Goal: Information Seeking & Learning: Learn about a topic

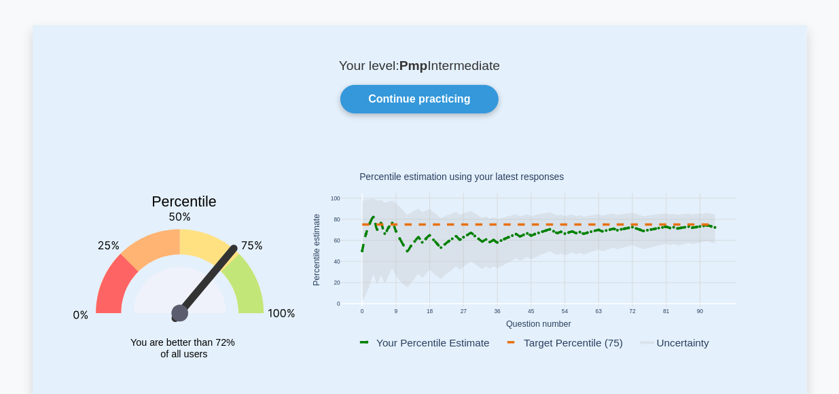
scroll to position [33, 0]
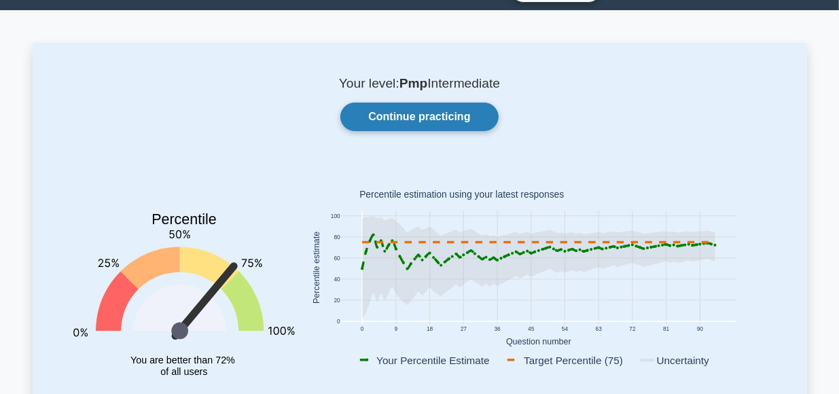
click at [433, 116] on link "Continue practicing" at bounding box center [419, 117] width 158 height 29
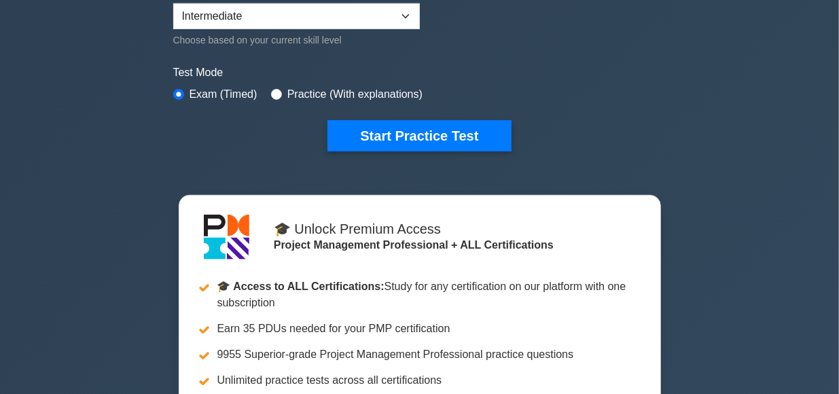
scroll to position [372, 0]
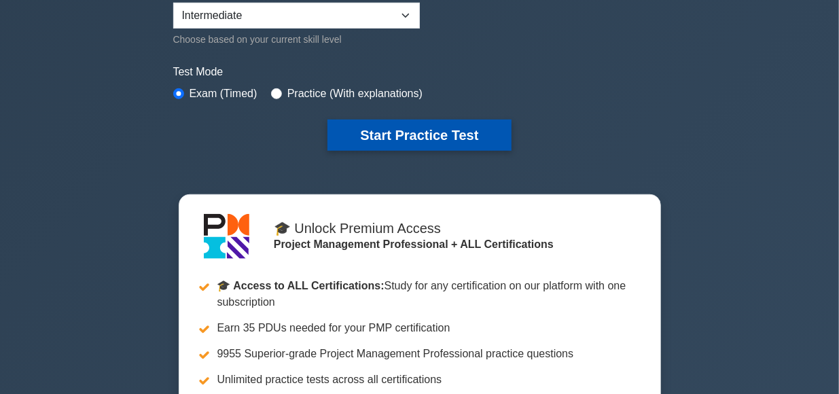
click at [433, 137] on button "Start Practice Test" at bounding box center [419, 135] width 183 height 31
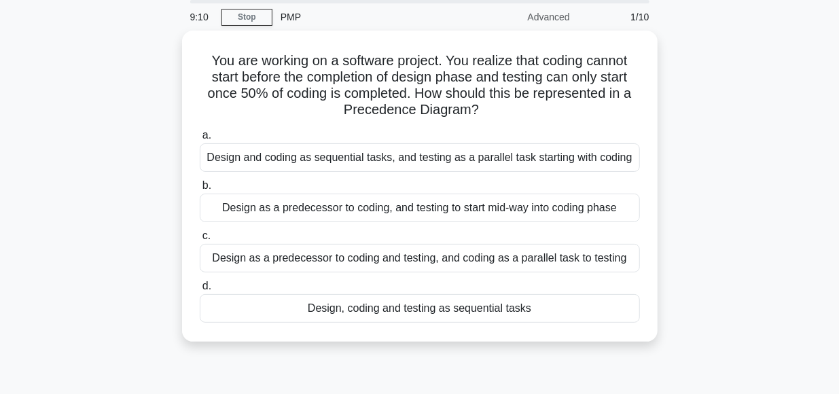
scroll to position [50, 0]
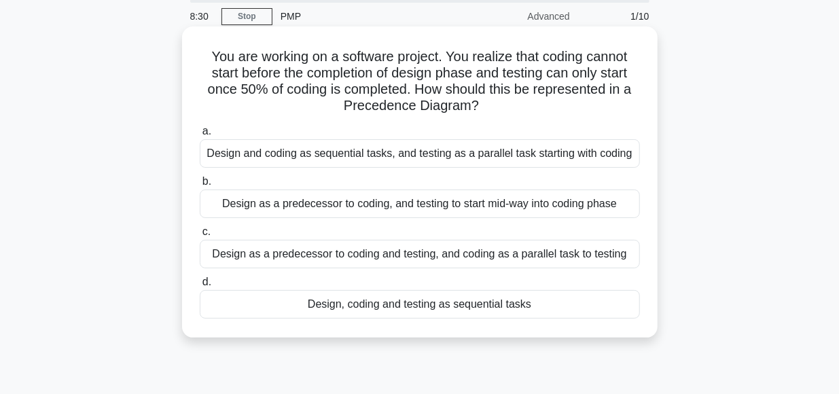
click at [304, 207] on div "Design as a predecessor to coding, and testing to start mid-way into coding pha…" at bounding box center [420, 204] width 440 height 29
click at [200, 186] on input "b. Design as a predecessor to coding, and testing to start mid-way into coding …" at bounding box center [200, 181] width 0 height 9
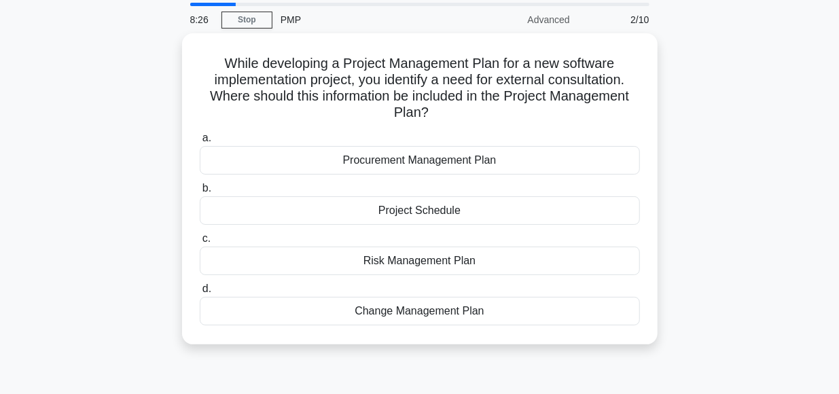
scroll to position [46, 0]
click at [718, 236] on div "While developing a Project Management Plan for a new software implementation pr…" at bounding box center [420, 197] width 775 height 328
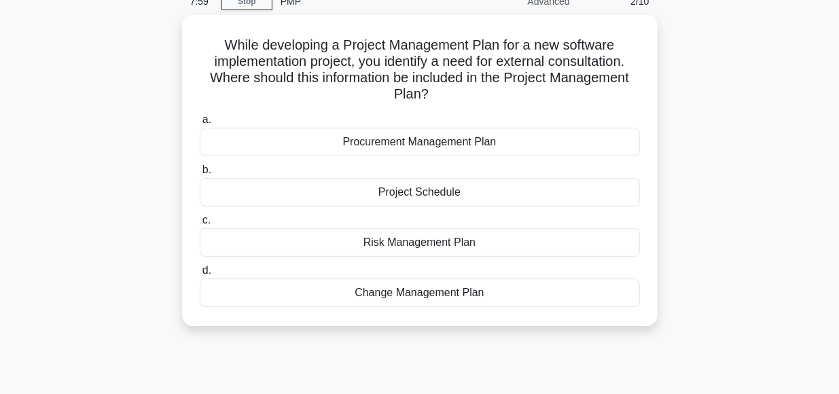
scroll to position [65, 0]
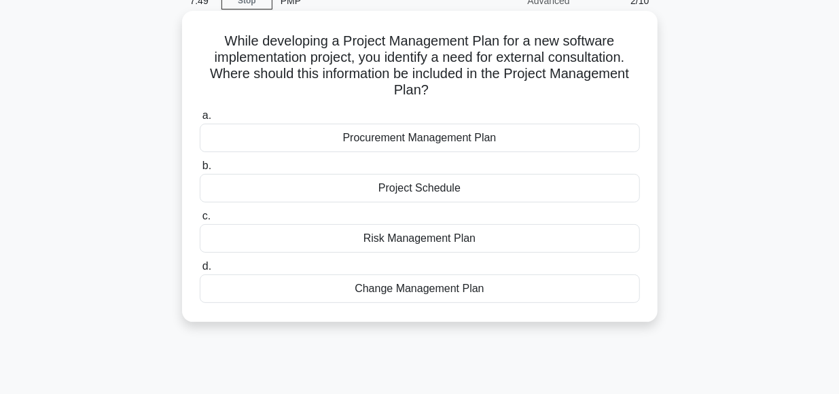
click at [430, 137] on div "Procurement Management Plan" at bounding box center [420, 138] width 440 height 29
click at [200, 120] on input "a. Procurement Management Plan" at bounding box center [200, 115] width 0 height 9
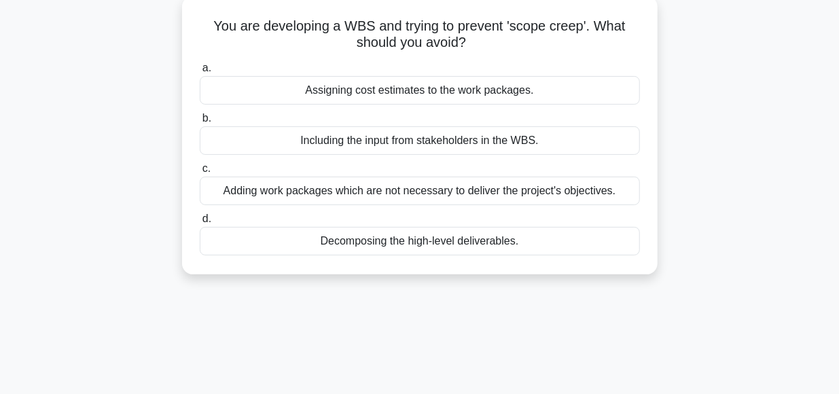
scroll to position [83, 0]
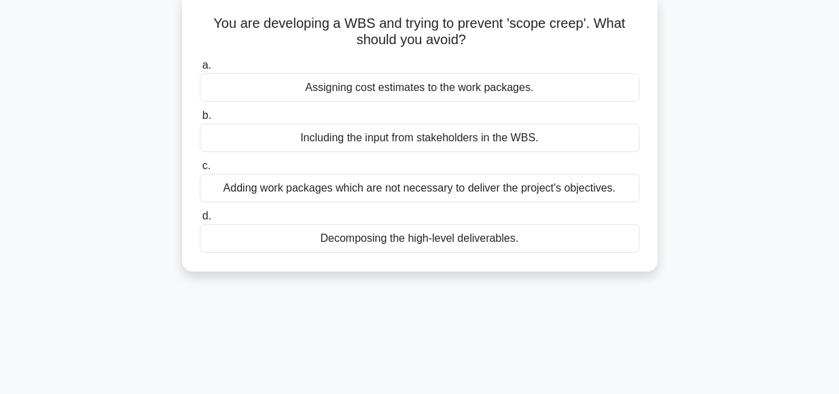
click at [416, 236] on div "Decomposing the high-level deliverables." at bounding box center [420, 238] width 440 height 29
click at [200, 221] on input "d. Decomposing the high-level deliverables." at bounding box center [200, 216] width 0 height 9
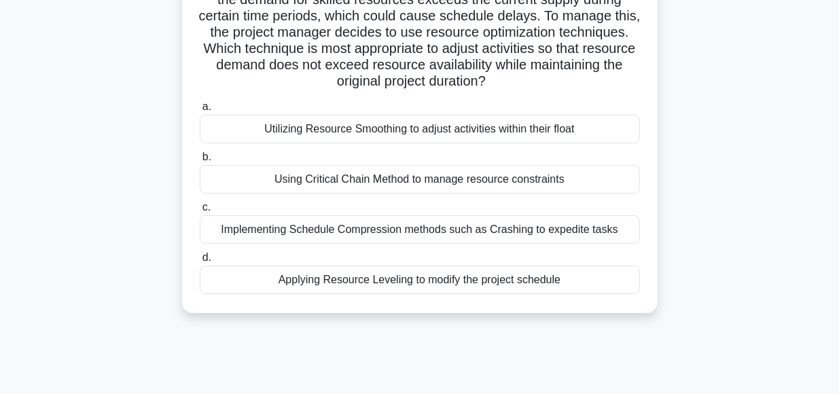
scroll to position [129, 0]
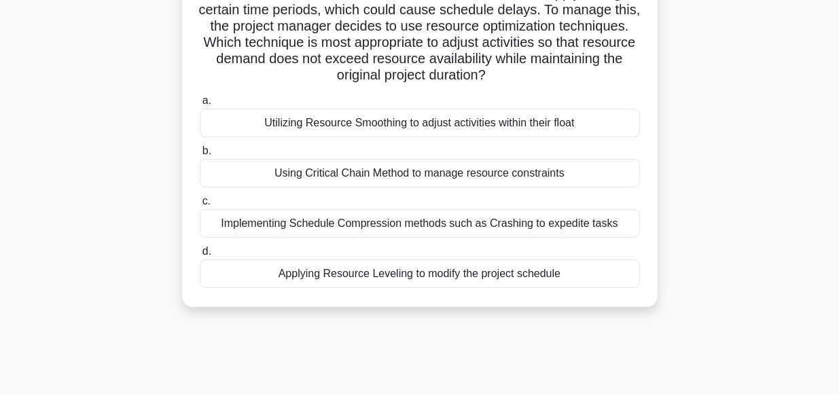
click at [391, 279] on div "Applying Resource Leveling to modify the project schedule" at bounding box center [420, 274] width 440 height 29
click at [200, 256] on input "d. Applying Resource Leveling to modify the project schedule" at bounding box center [200, 251] width 0 height 9
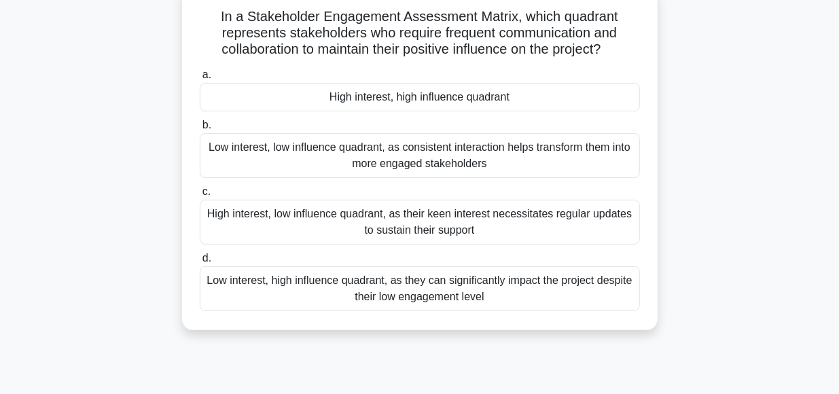
scroll to position [94, 0]
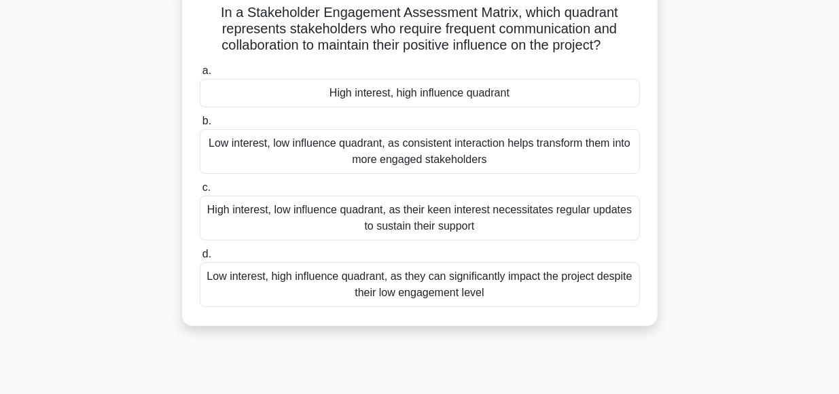
click at [426, 97] on div "High interest, high influence quadrant" at bounding box center [420, 93] width 440 height 29
click at [200, 75] on input "a. High interest, high influence quadrant" at bounding box center [200, 71] width 0 height 9
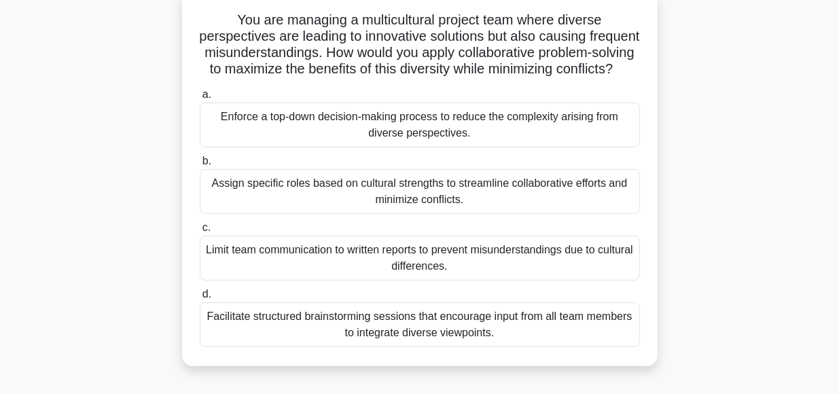
scroll to position [91, 0]
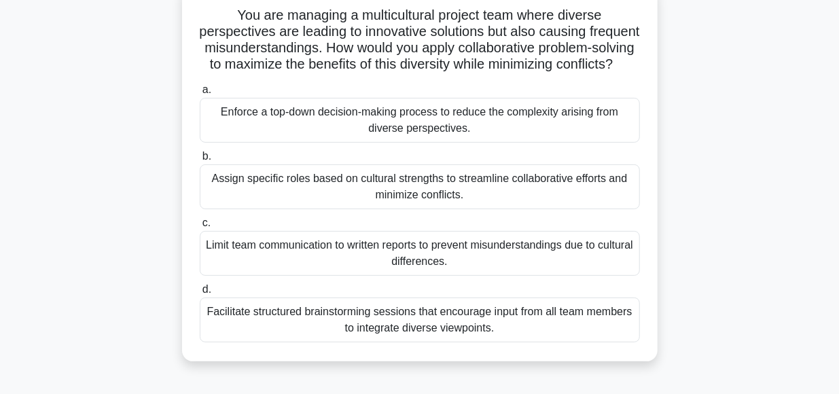
click at [434, 315] on div "Facilitate structured brainstorming sessions that encourage input from all team…" at bounding box center [420, 320] width 440 height 45
click at [200, 294] on input "d. Facilitate structured brainstorming sessions that encourage input from all t…" at bounding box center [200, 289] width 0 height 9
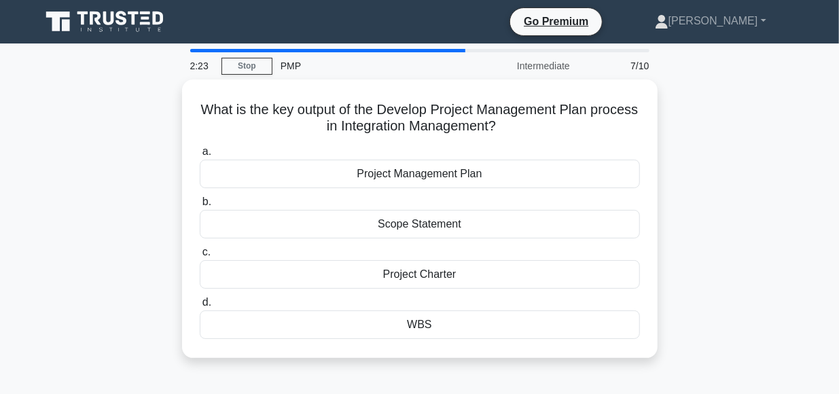
scroll to position [0, 0]
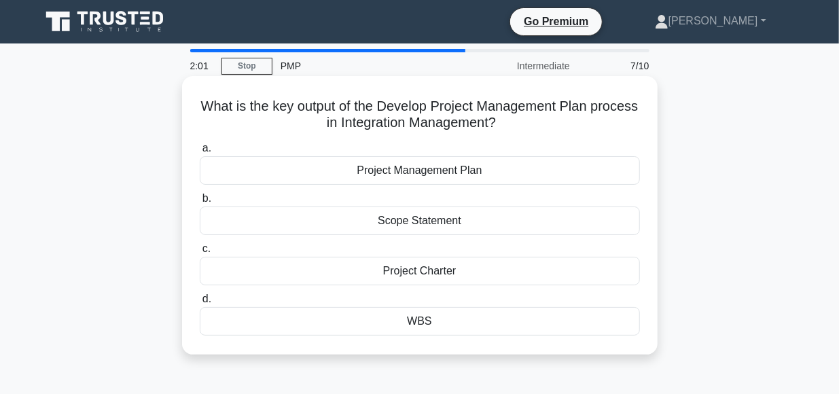
click at [432, 173] on div "Project Management Plan" at bounding box center [420, 170] width 440 height 29
click at [200, 153] on input "a. Project Management Plan" at bounding box center [200, 148] width 0 height 9
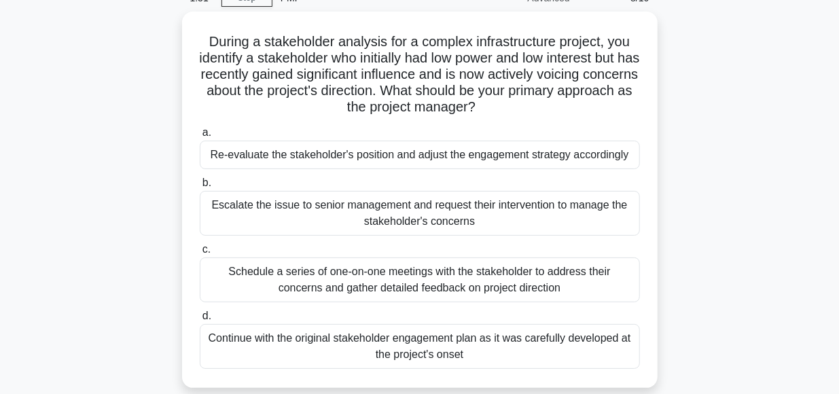
scroll to position [69, 0]
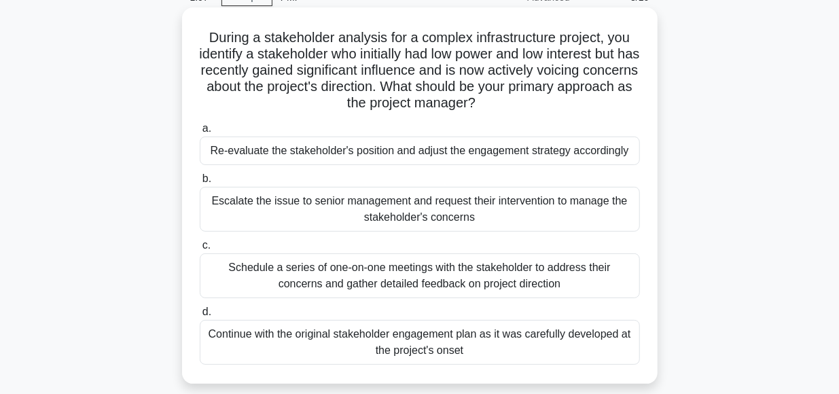
click at [330, 155] on div "Re-evaluate the stakeholder's position and adjust the engagement strategy accor…" at bounding box center [420, 151] width 440 height 29
click at [200, 133] on input "a. Re-evaluate the stakeholder's position and adjust the engagement strategy ac…" at bounding box center [200, 128] width 0 height 9
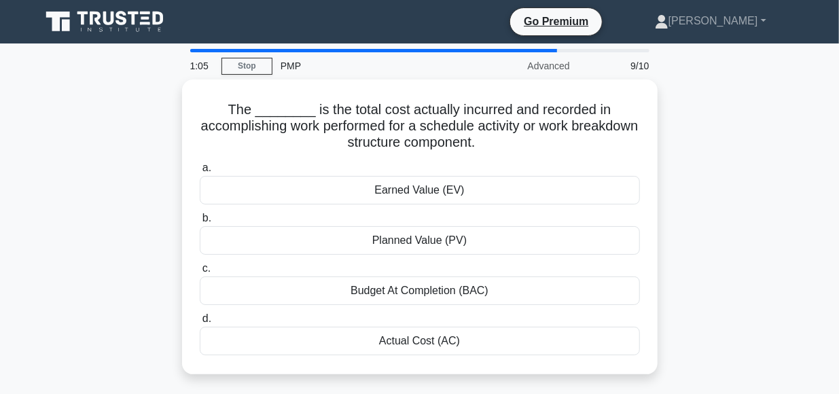
scroll to position [0, 0]
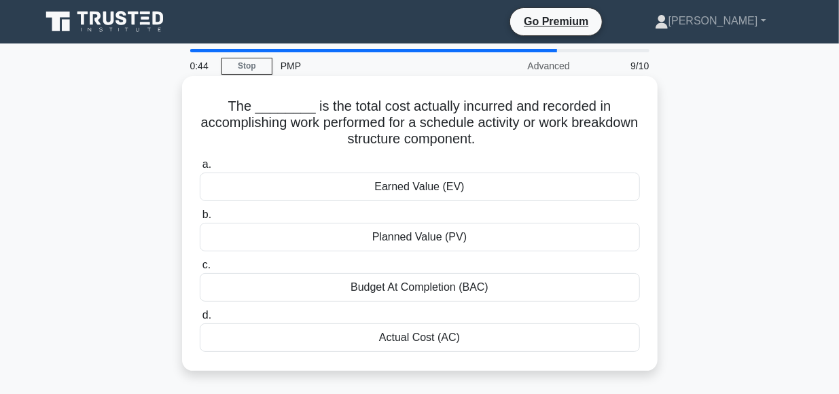
click at [412, 342] on div "Actual Cost (AC)" at bounding box center [420, 337] width 440 height 29
click at [200, 320] on input "d. Actual Cost (AC)" at bounding box center [200, 315] width 0 height 9
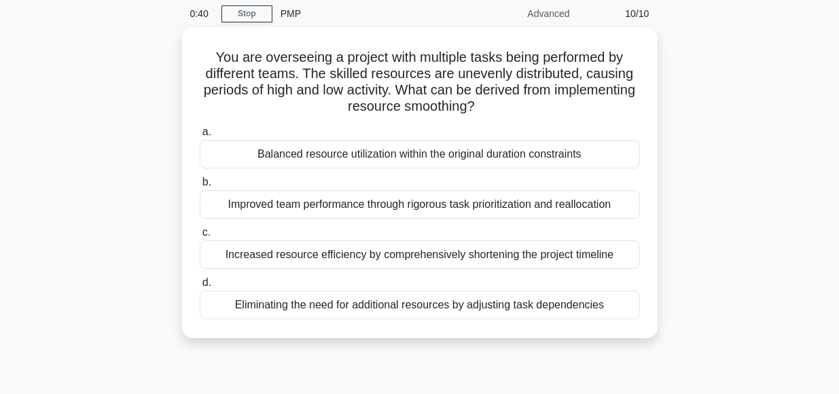
scroll to position [52, 0]
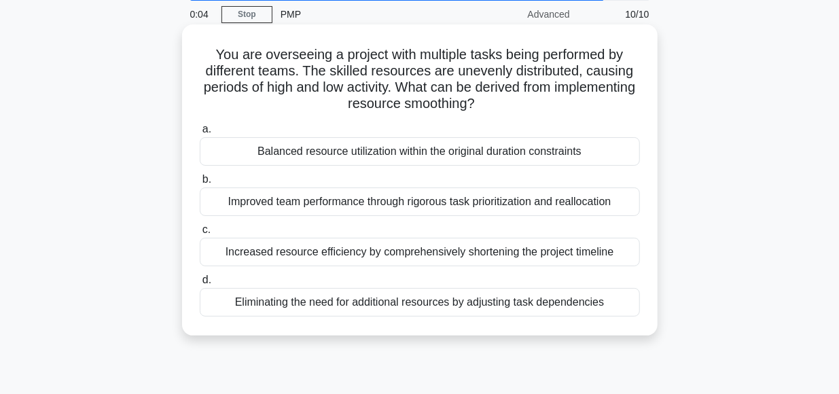
click at [389, 155] on div "Balanced resource utilization within the original duration constraints" at bounding box center [420, 151] width 440 height 29
click at [200, 134] on input "a. Balanced resource utilization within the original duration constraints" at bounding box center [200, 129] width 0 height 9
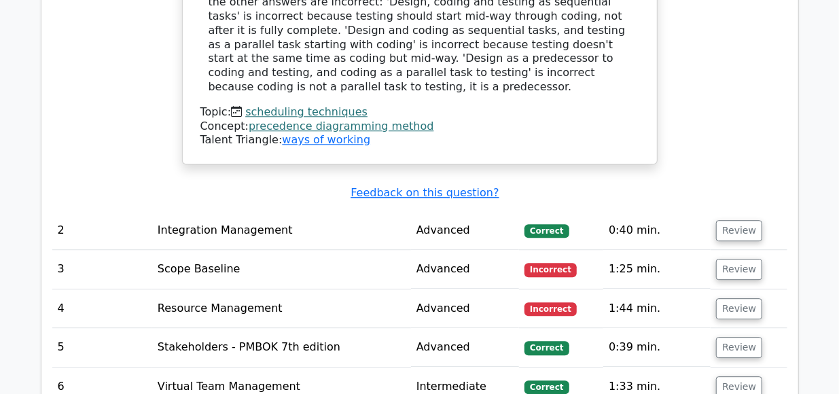
scroll to position [1719, 0]
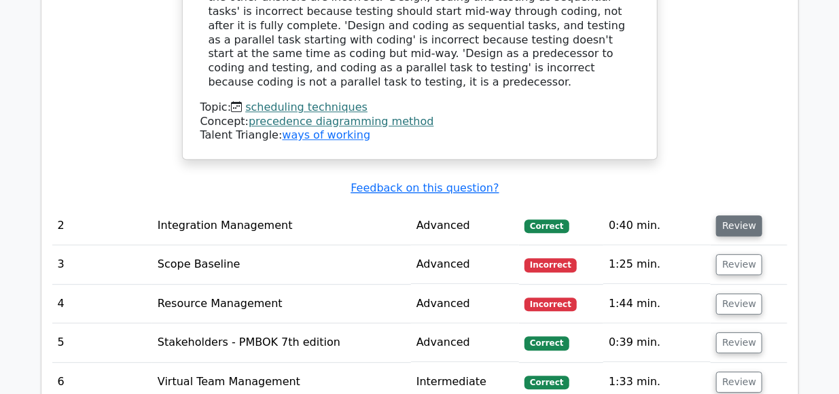
click at [730, 215] on button "Review" at bounding box center [739, 225] width 46 height 21
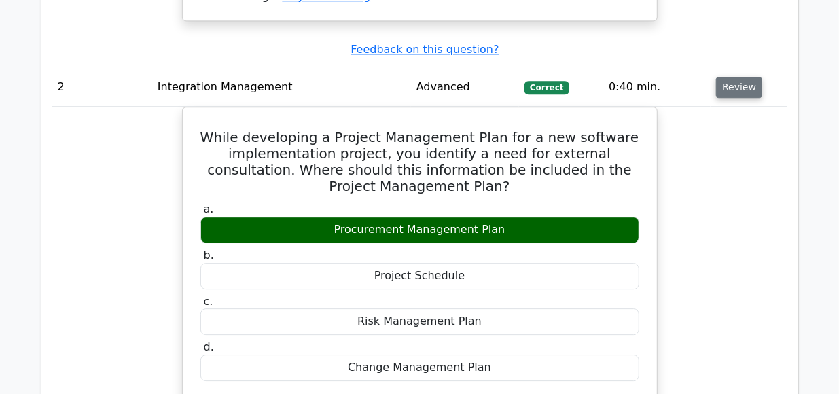
scroll to position [1858, 0]
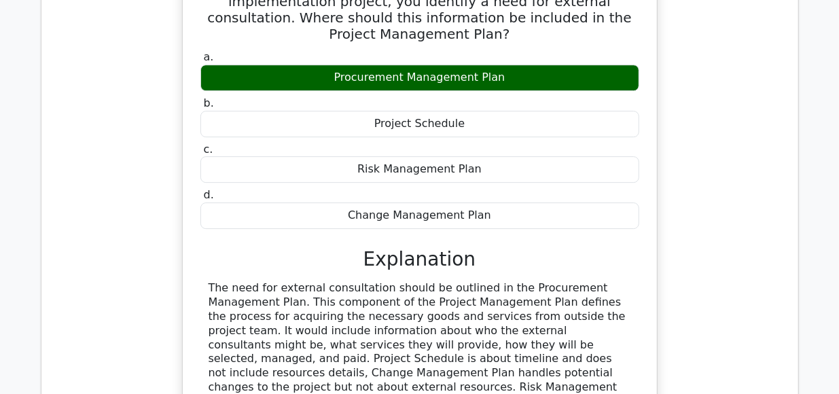
click at [730, 147] on div "While developing a Project Management Plan for a new software implementation pr…" at bounding box center [419, 231] width 735 height 554
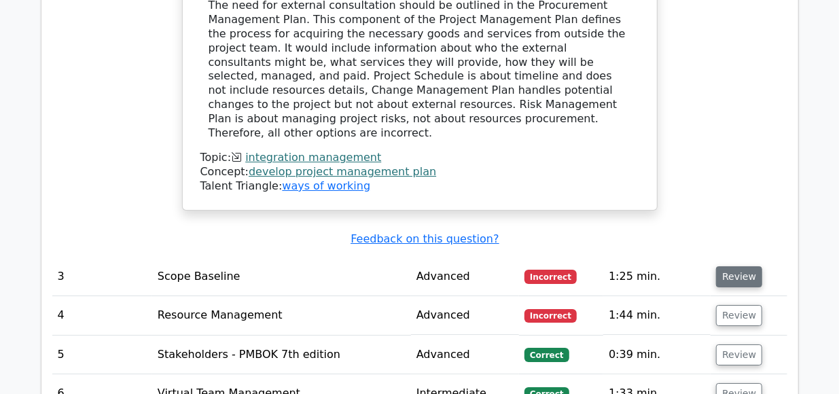
scroll to position [2296, 0]
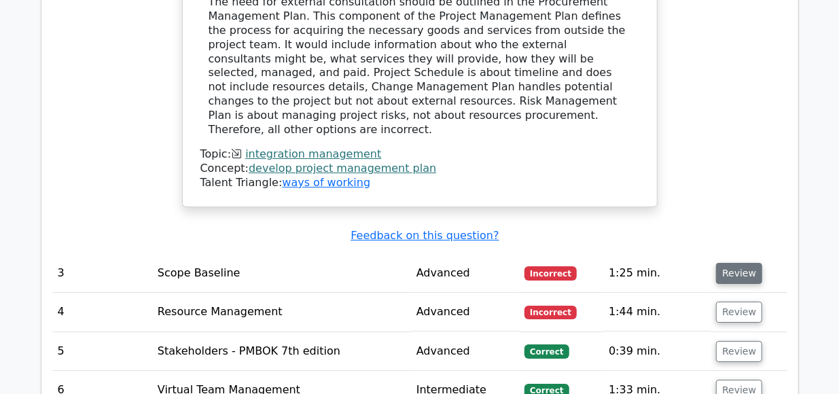
click at [725, 263] on button "Review" at bounding box center [739, 273] width 46 height 21
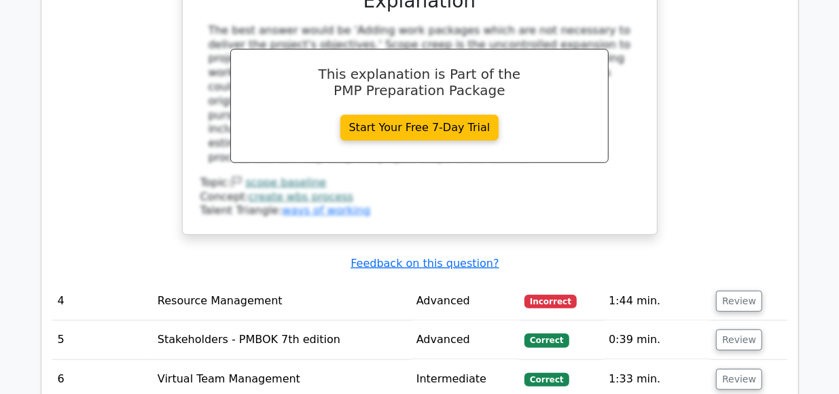
scroll to position [2876, 0]
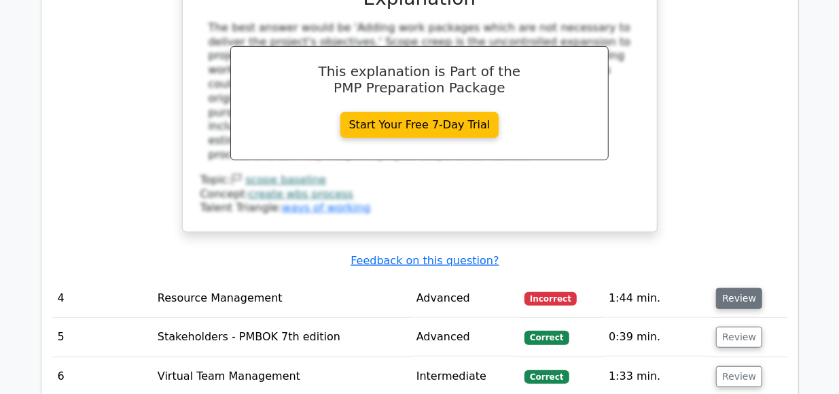
click at [724, 288] on button "Review" at bounding box center [739, 298] width 46 height 21
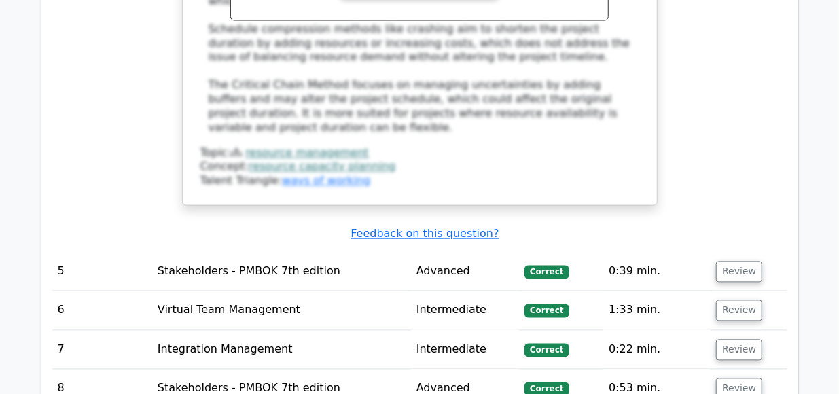
scroll to position [3723, 0]
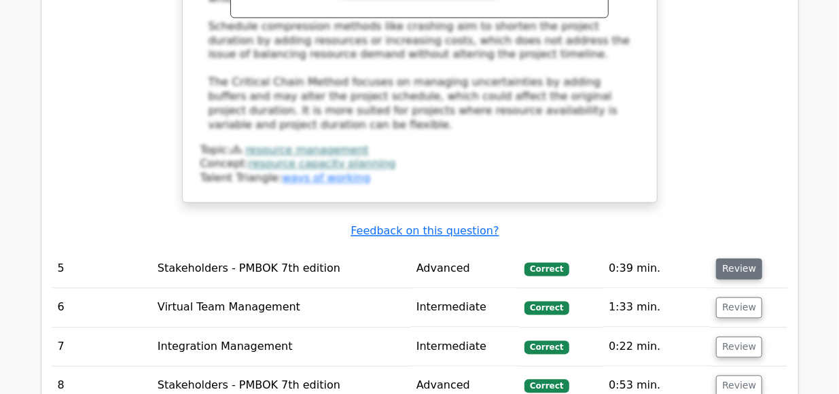
click at [731, 258] on button "Review" at bounding box center [739, 268] width 46 height 21
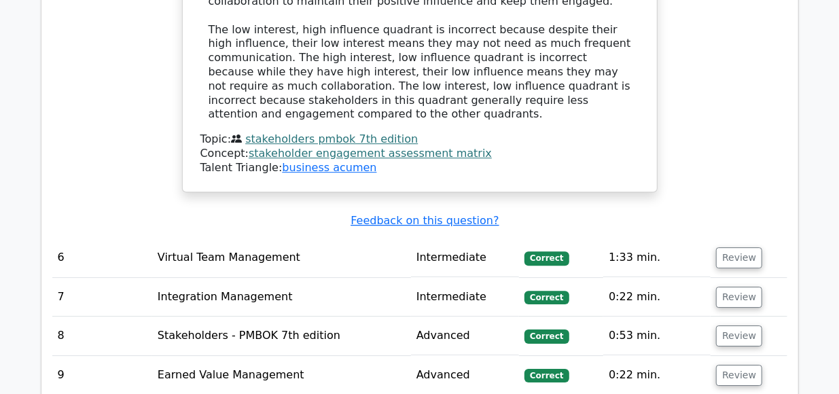
scroll to position [4429, 0]
click at [734, 247] on button "Review" at bounding box center [739, 257] width 46 height 21
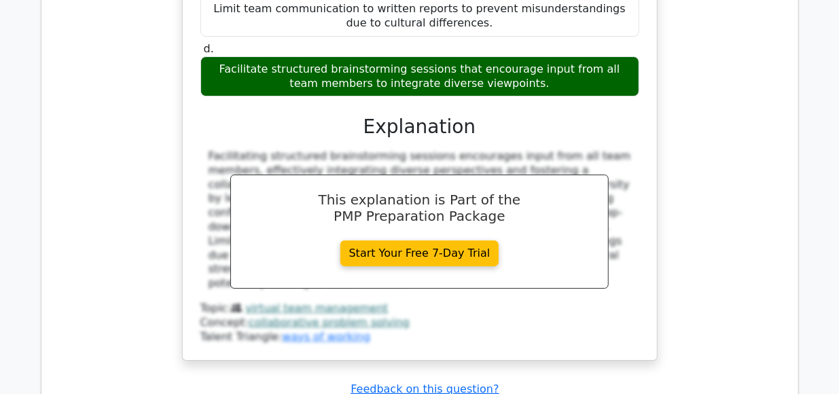
scroll to position [4959, 0]
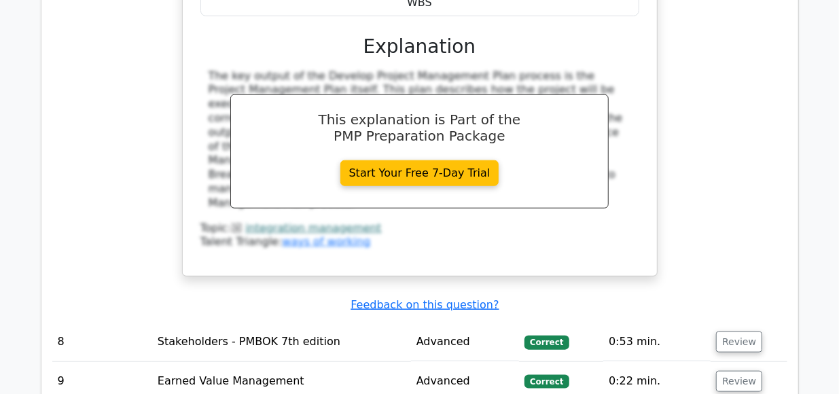
scroll to position [5629, 0]
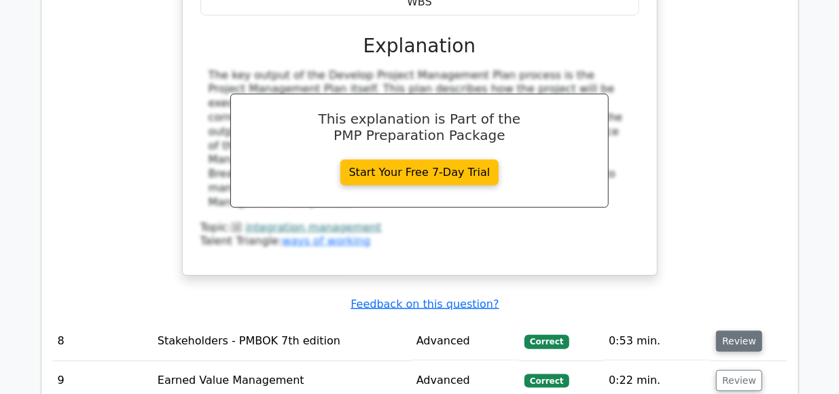
click at [735, 331] on button "Review" at bounding box center [739, 341] width 46 height 21
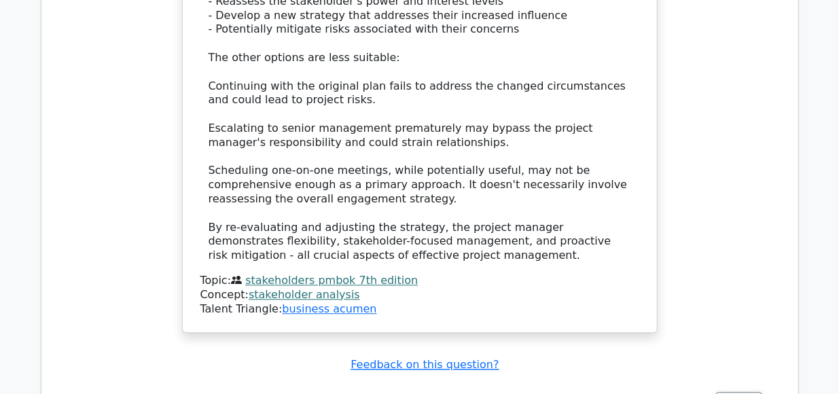
scroll to position [6568, 0]
click at [735, 388] on button "Review" at bounding box center [739, 398] width 46 height 21
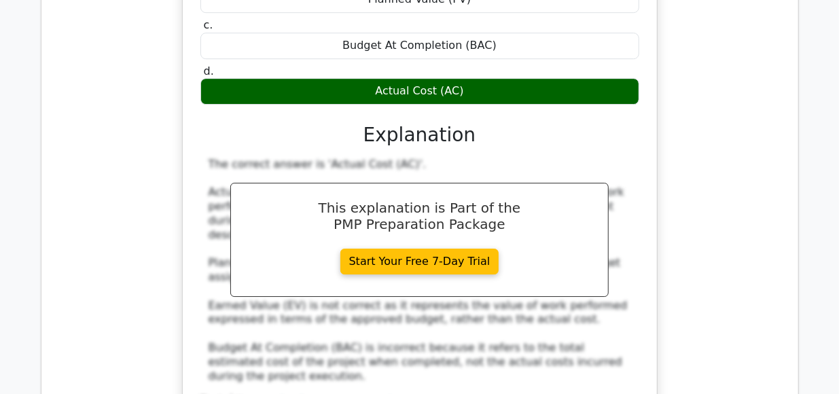
scroll to position [7141, 0]
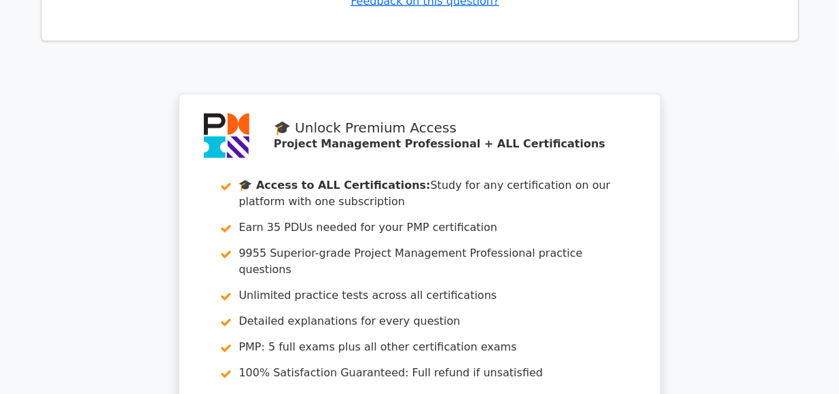
scroll to position [8311, 0]
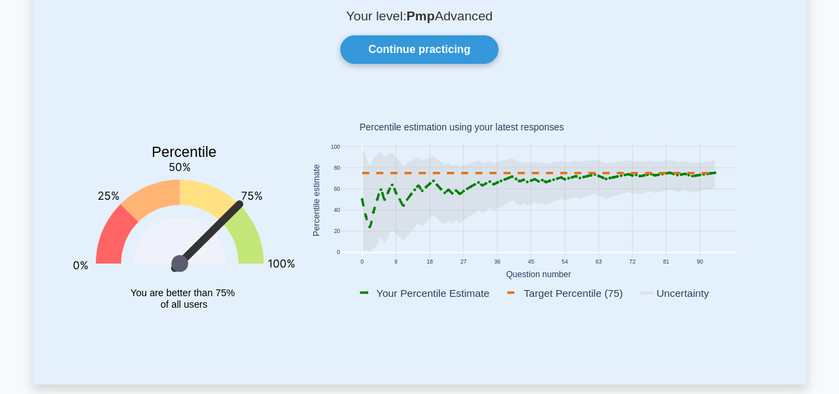
scroll to position [101, 0]
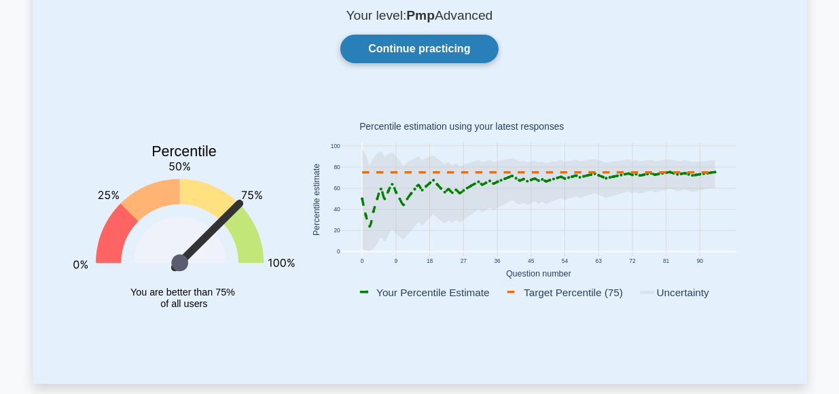
click at [419, 46] on link "Continue practicing" at bounding box center [419, 49] width 158 height 29
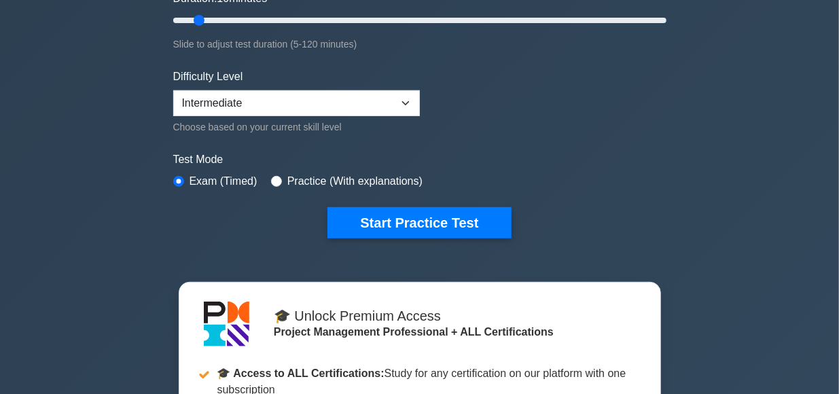
scroll to position [300, 0]
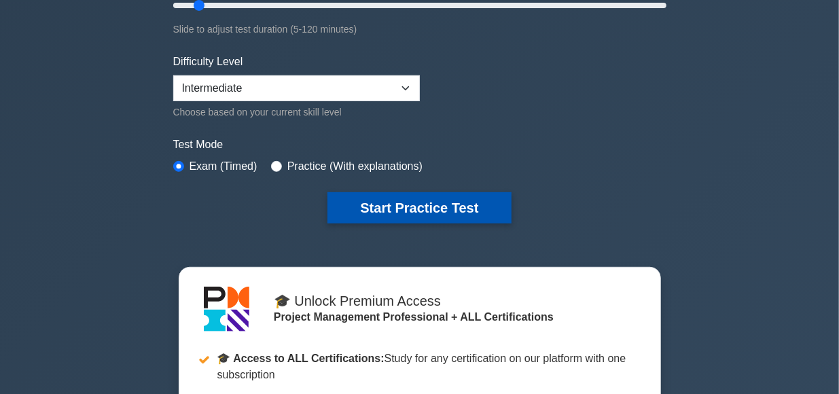
click at [400, 200] on button "Start Practice Test" at bounding box center [419, 207] width 183 height 31
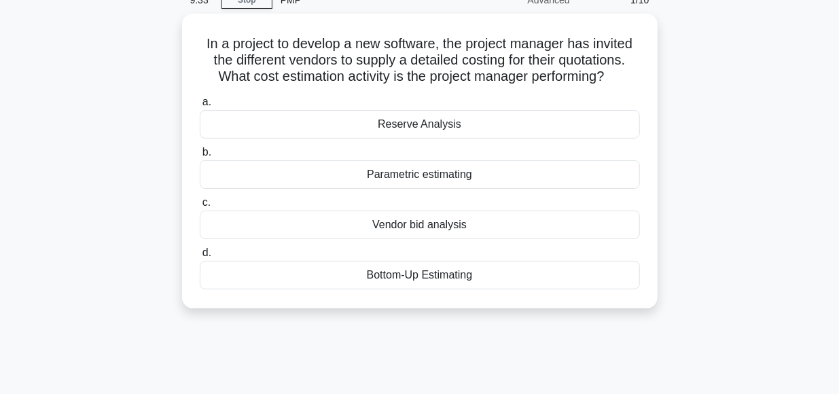
scroll to position [67, 0]
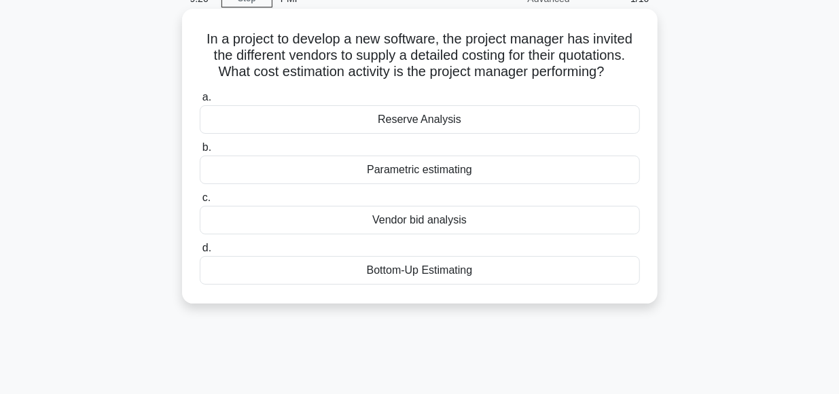
click at [440, 224] on div "Vendor bid analysis" at bounding box center [420, 220] width 440 height 29
click at [200, 202] on input "c. Vendor bid analysis" at bounding box center [200, 198] width 0 height 9
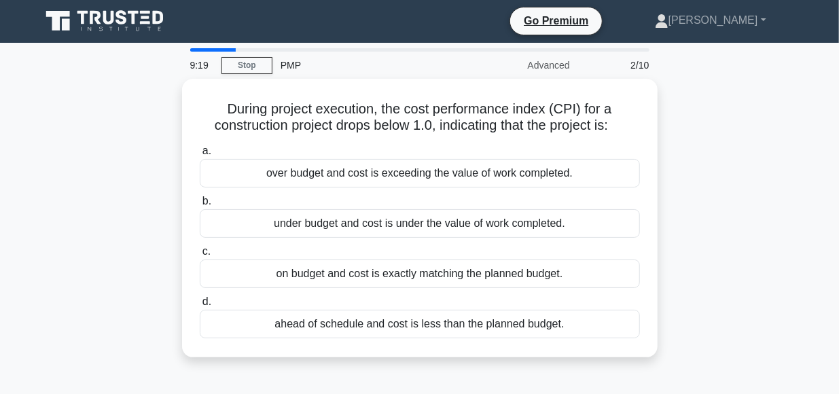
scroll to position [0, 0]
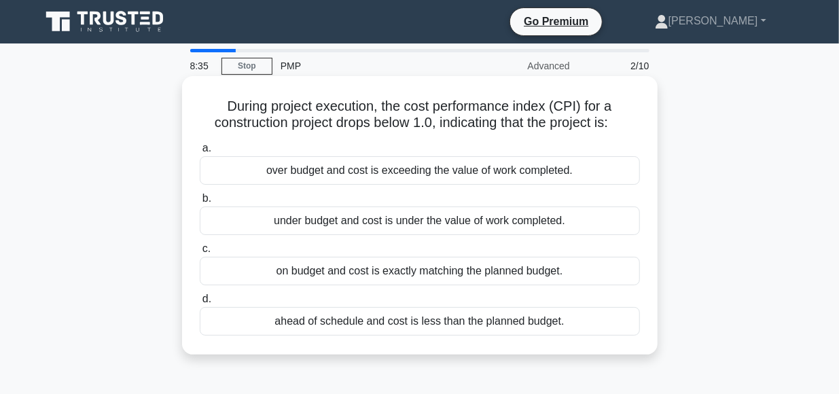
click at [316, 175] on div "over budget and cost is exceeding the value of work completed." at bounding box center [420, 170] width 440 height 29
click at [200, 153] on input "a. over budget and cost is exceeding the value of work completed." at bounding box center [200, 148] width 0 height 9
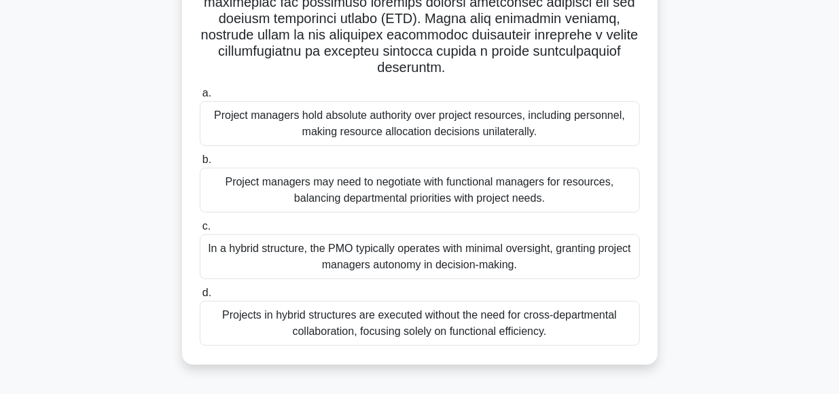
scroll to position [340, 0]
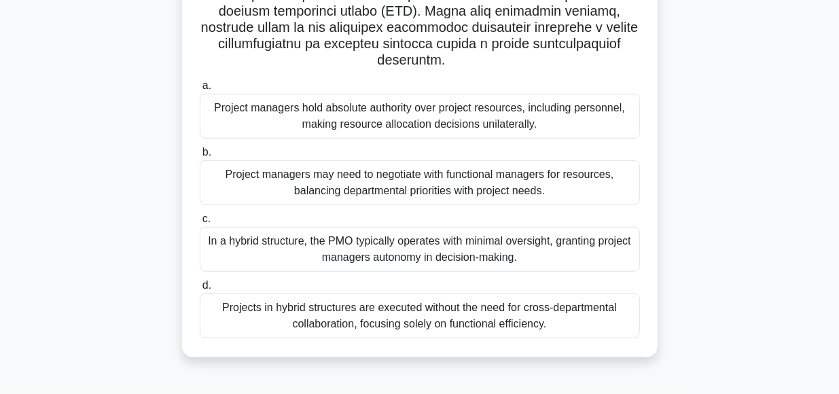
click at [423, 177] on div "Project managers may need to negotiate with functional managers for resources, …" at bounding box center [420, 182] width 440 height 45
click at [200, 157] on input "b. Project managers may need to negotiate with functional managers for resource…" at bounding box center [200, 152] width 0 height 9
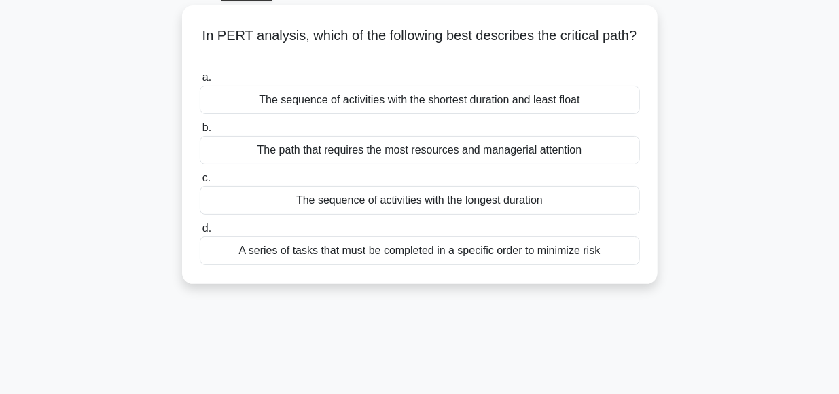
scroll to position [76, 0]
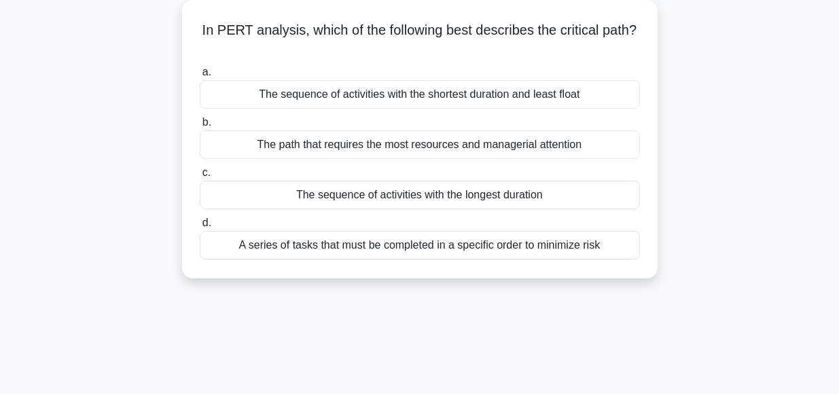
click at [406, 192] on div "The sequence of activities with the longest duration" at bounding box center [420, 195] width 440 height 29
click at [200, 177] on input "c. The sequence of activities with the longest duration" at bounding box center [200, 173] width 0 height 9
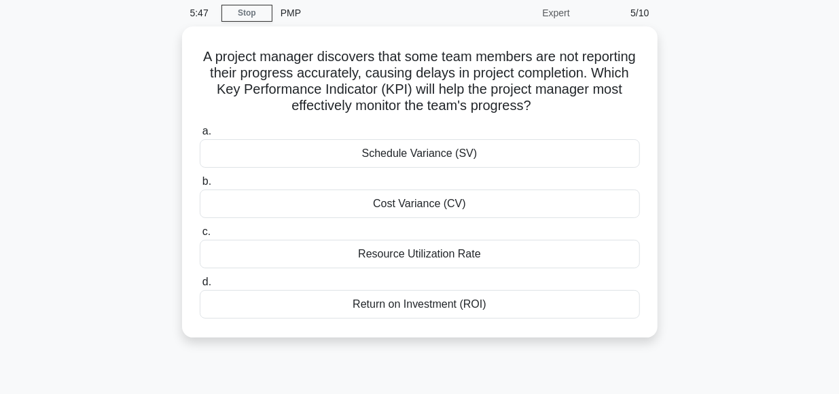
scroll to position [54, 0]
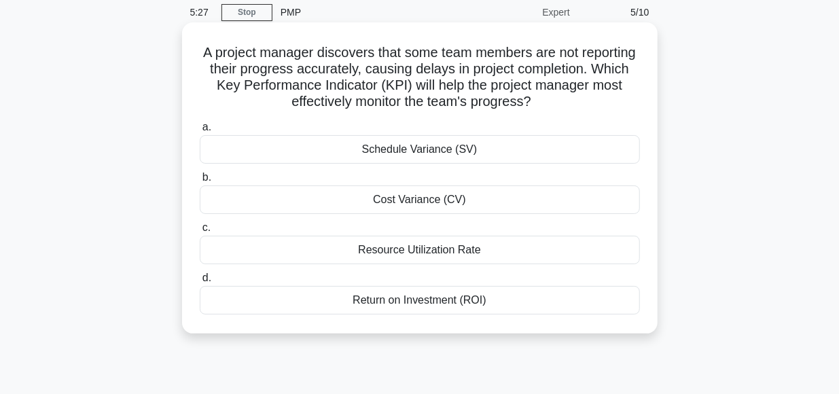
click at [430, 255] on div "Resource Utilization Rate" at bounding box center [420, 250] width 440 height 29
click at [200, 232] on input "c. Resource Utilization Rate" at bounding box center [200, 228] width 0 height 9
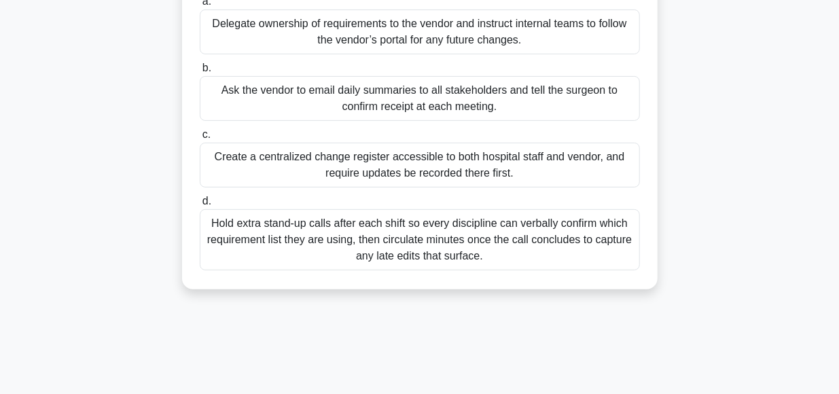
scroll to position [197, 0]
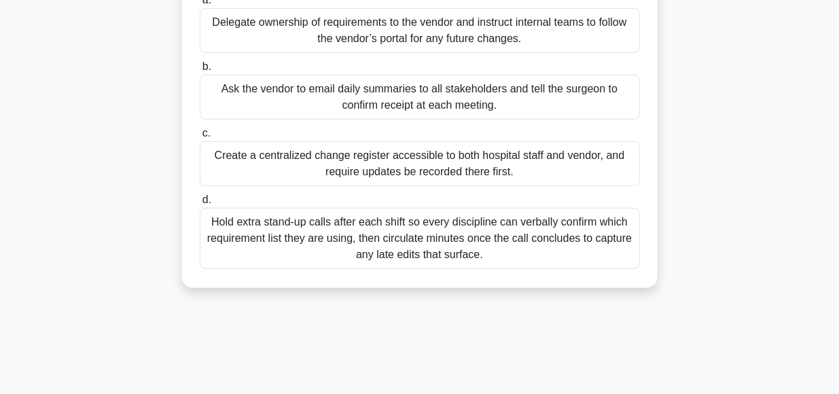
click at [455, 238] on div "Hold extra stand-up calls after each shift so every discipline can verbally con…" at bounding box center [420, 238] width 440 height 61
click at [200, 205] on input "d. Hold extra stand-up calls after each shift so every discipline can verbally …" at bounding box center [200, 200] width 0 height 9
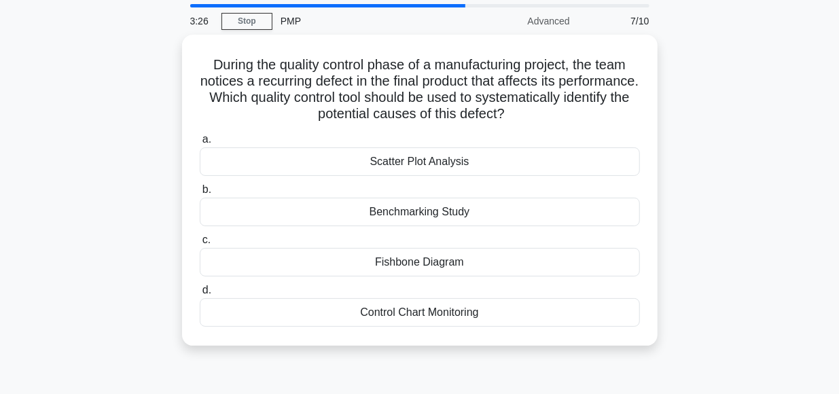
scroll to position [46, 0]
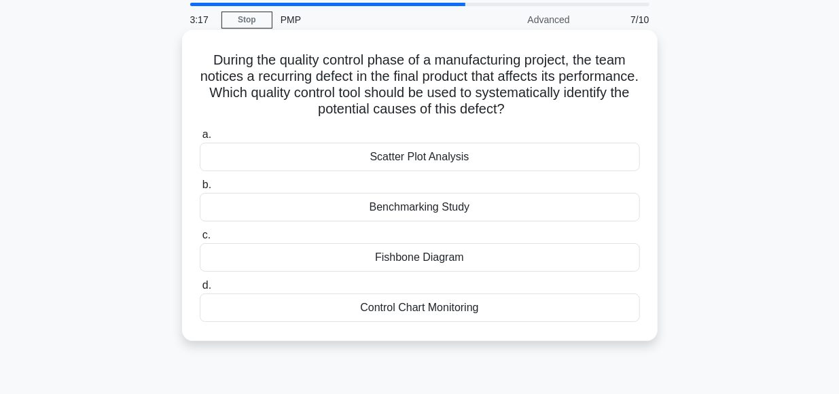
click at [434, 258] on div "Fishbone Diagram" at bounding box center [420, 257] width 440 height 29
click at [200, 240] on input "c. Fishbone Diagram" at bounding box center [200, 235] width 0 height 9
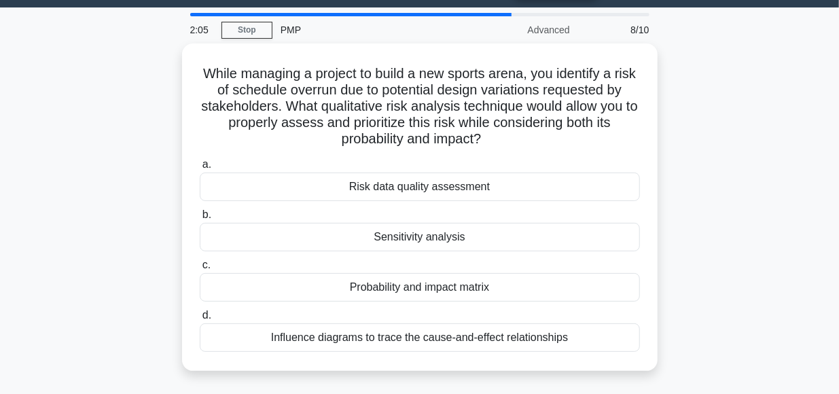
scroll to position [35, 0]
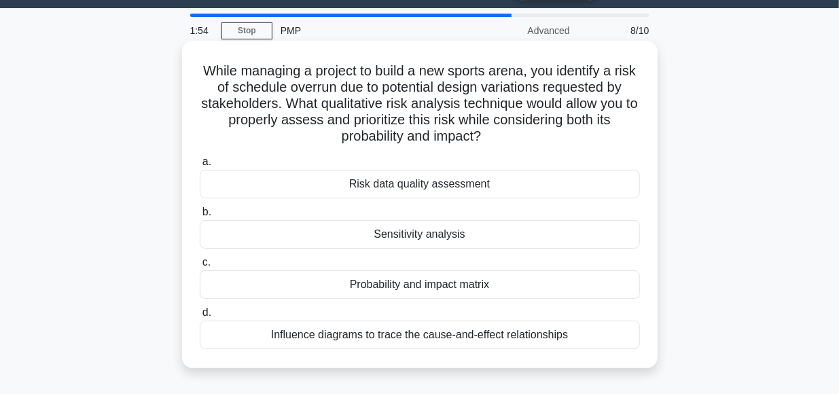
click at [430, 287] on div "Probability and impact matrix" at bounding box center [420, 284] width 440 height 29
click at [200, 267] on input "c. Probability and impact matrix" at bounding box center [200, 262] width 0 height 9
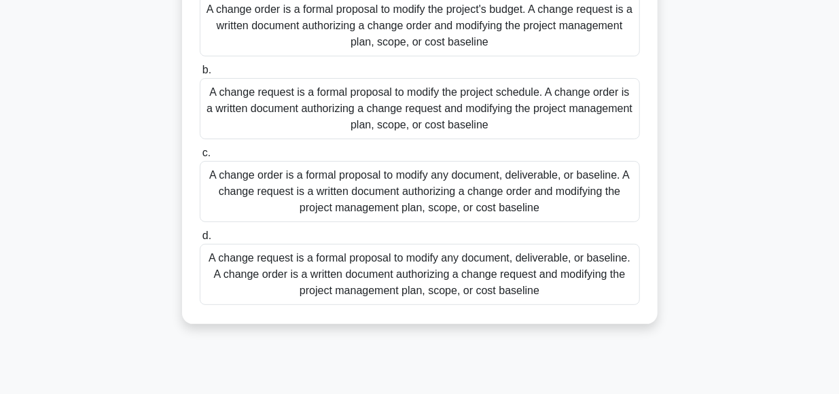
scroll to position [149, 0]
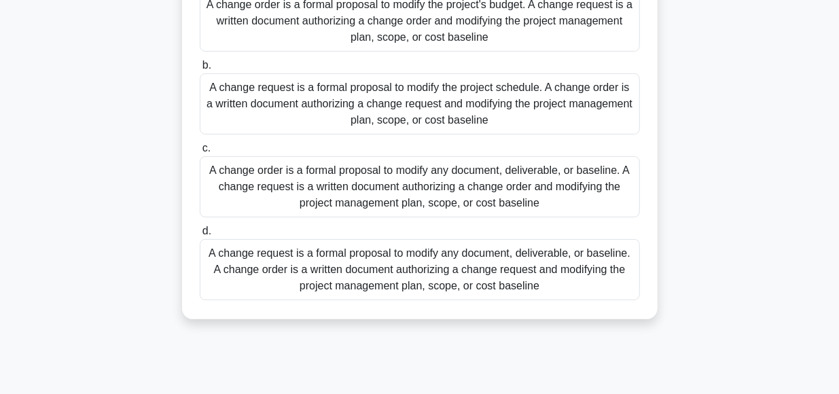
click at [365, 266] on div "A change request is a formal proposal to modify any document, deliverable, or b…" at bounding box center [420, 269] width 440 height 61
click at [200, 236] on input "d. A change request is a formal proposal to modify any document, deliverable, o…" at bounding box center [200, 231] width 0 height 9
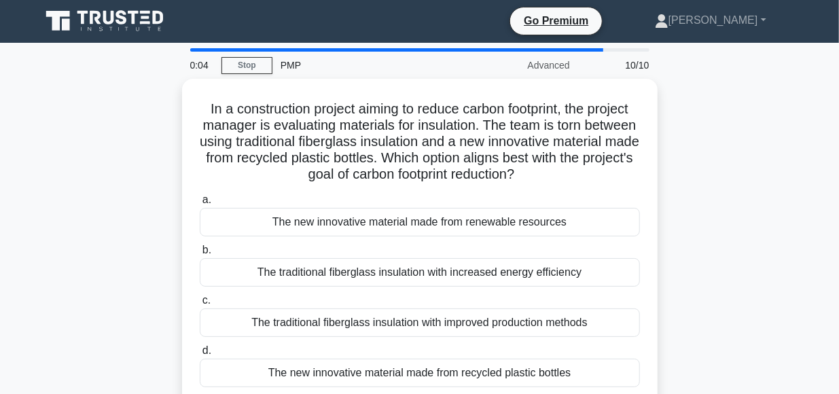
scroll to position [0, 0]
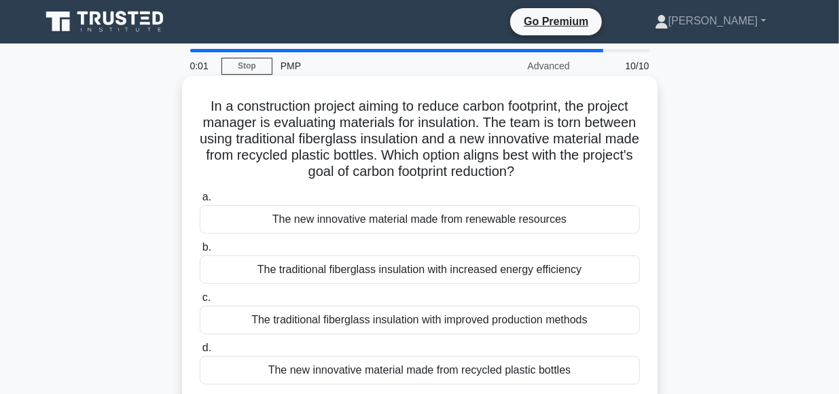
click at [354, 267] on div "The traditional fiberglass insulation with increased energy efficiency" at bounding box center [420, 269] width 440 height 29
click at [200, 252] on input "b. The traditional fiberglass insulation with increased energy efficiency" at bounding box center [200, 247] width 0 height 9
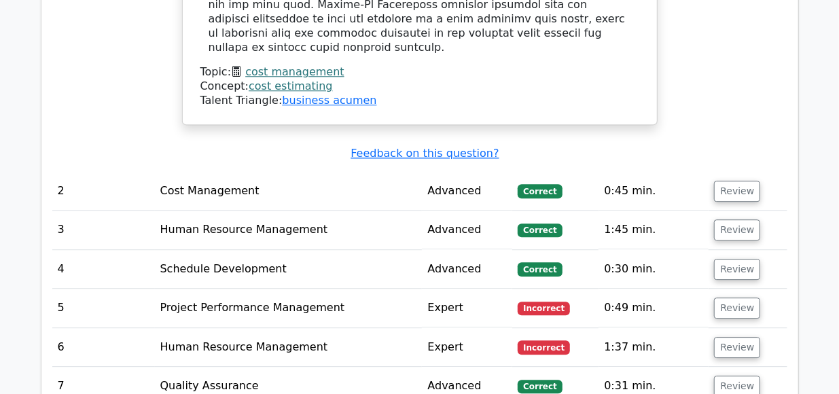
scroll to position [1752, 0]
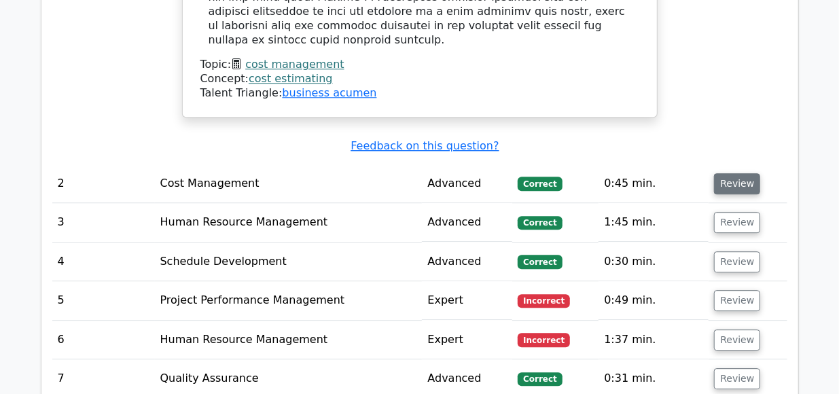
click at [724, 174] on button "Review" at bounding box center [737, 184] width 46 height 21
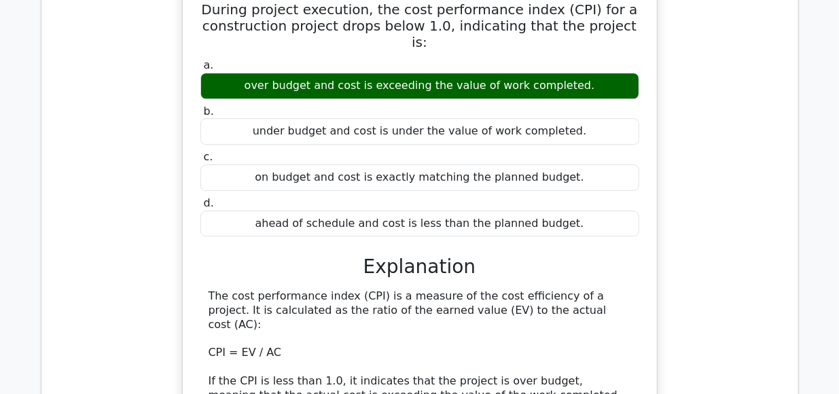
scroll to position [1977, 0]
click at [690, 252] on div "During project execution, the cost performance index (CPI) for a construction p…" at bounding box center [419, 305] width 735 height 652
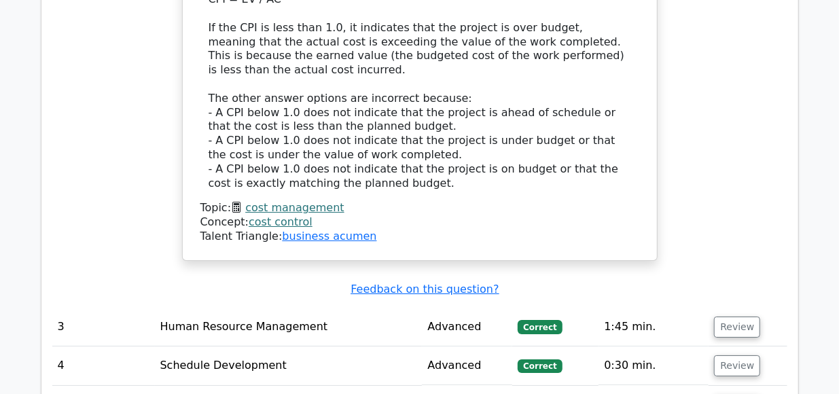
scroll to position [2331, 0]
click at [728, 316] on button "Review" at bounding box center [737, 326] width 46 height 21
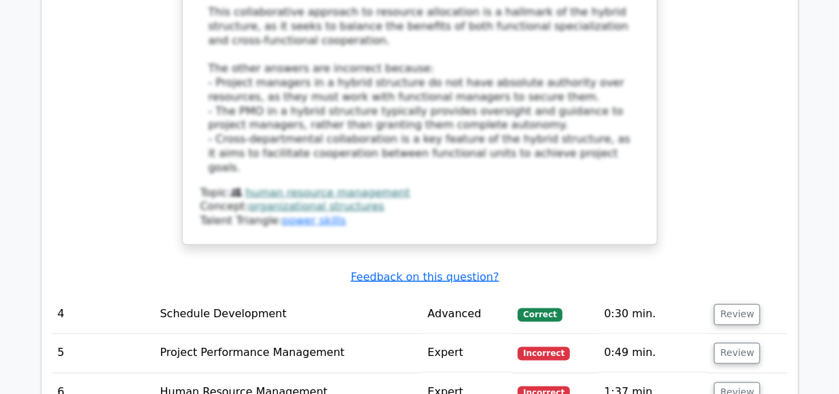
scroll to position [3487, 0]
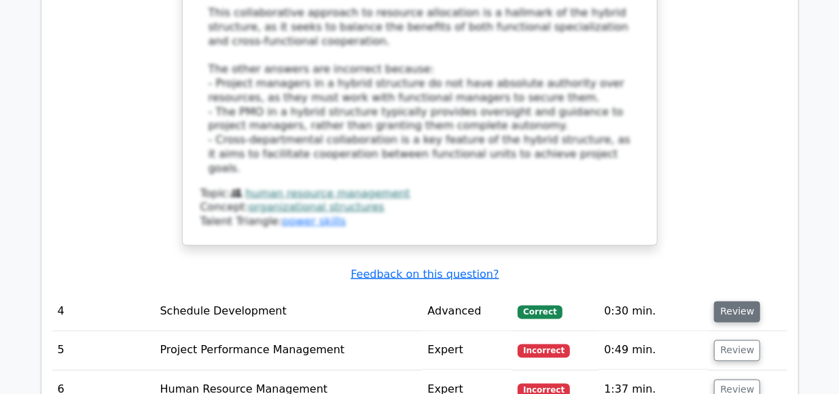
click at [730, 302] on button "Review" at bounding box center [737, 312] width 46 height 21
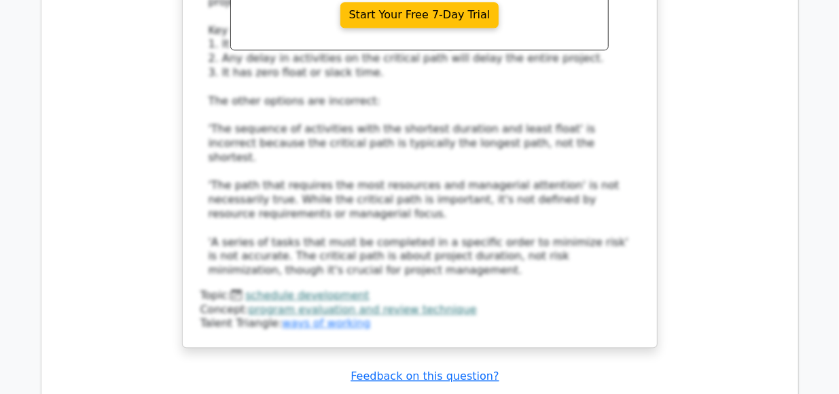
scroll to position [4205, 0]
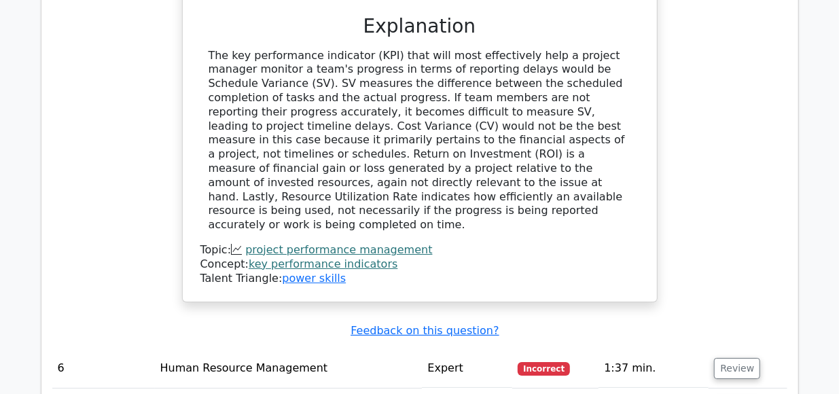
scroll to position [4918, 0]
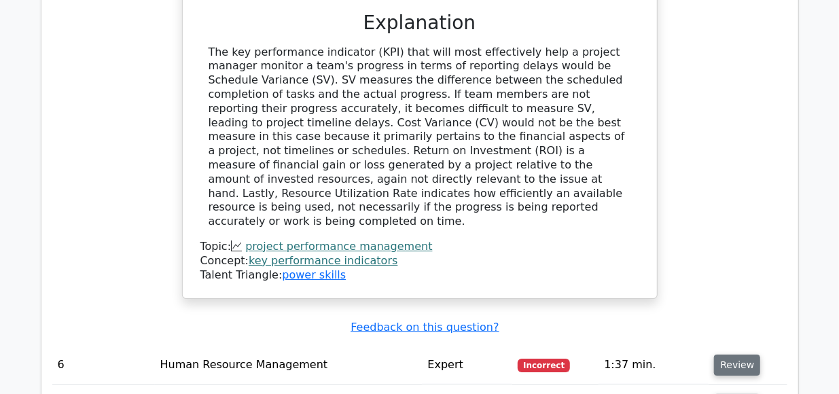
click at [735, 355] on button "Review" at bounding box center [737, 365] width 46 height 21
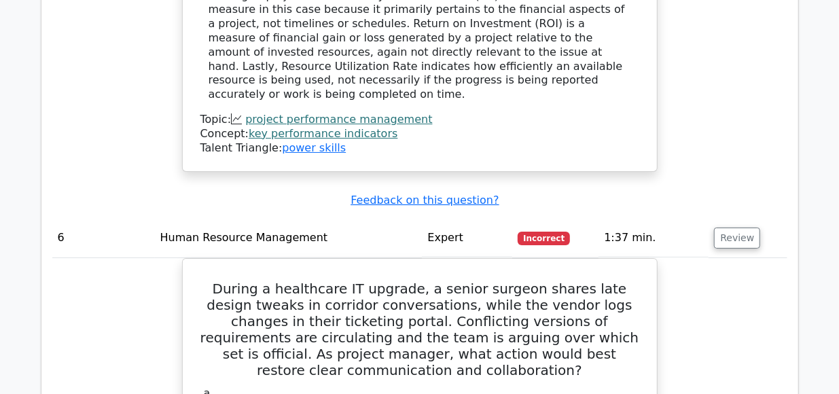
scroll to position [5046, 0]
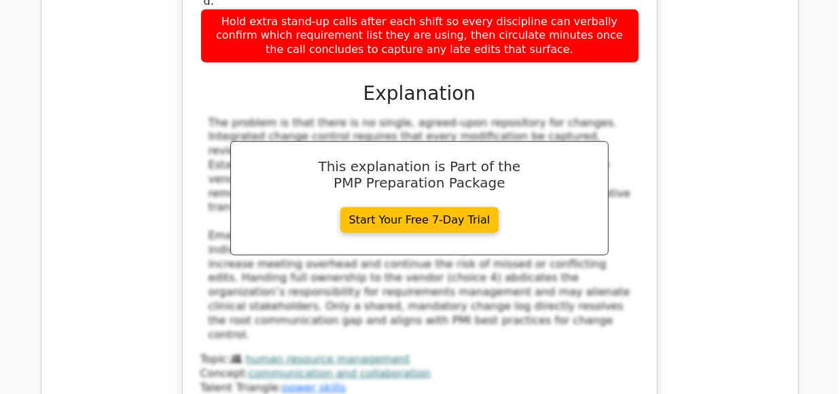
scroll to position [5618, 0]
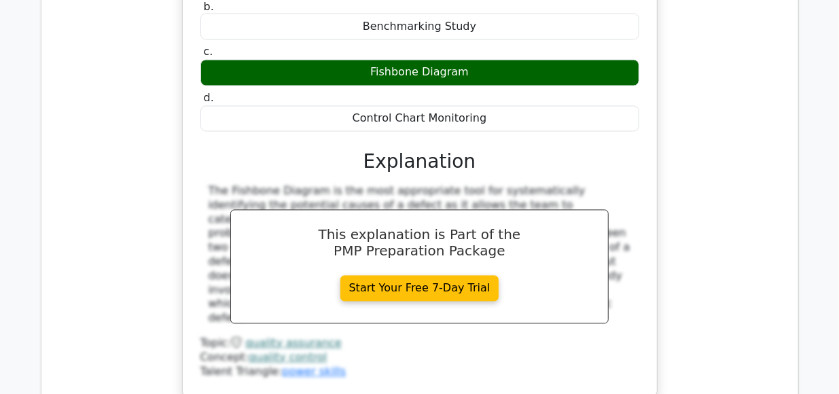
scroll to position [6258, 0]
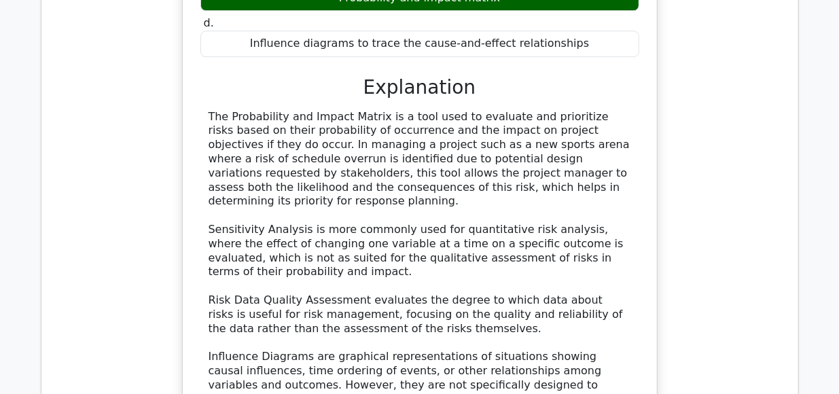
scroll to position [6992, 0]
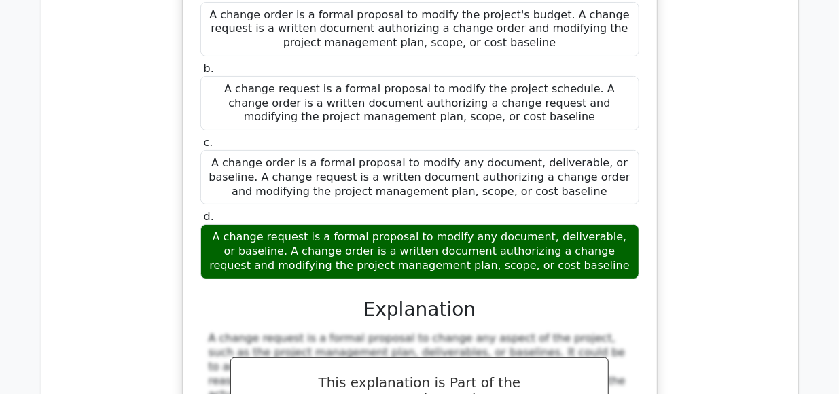
scroll to position [7642, 0]
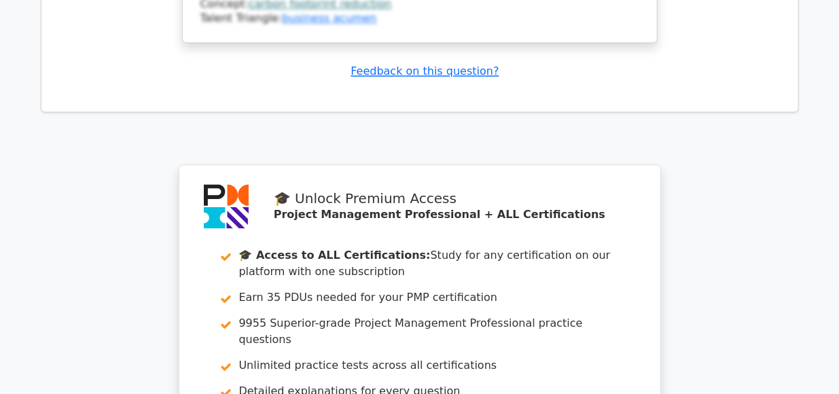
scroll to position [8866, 0]
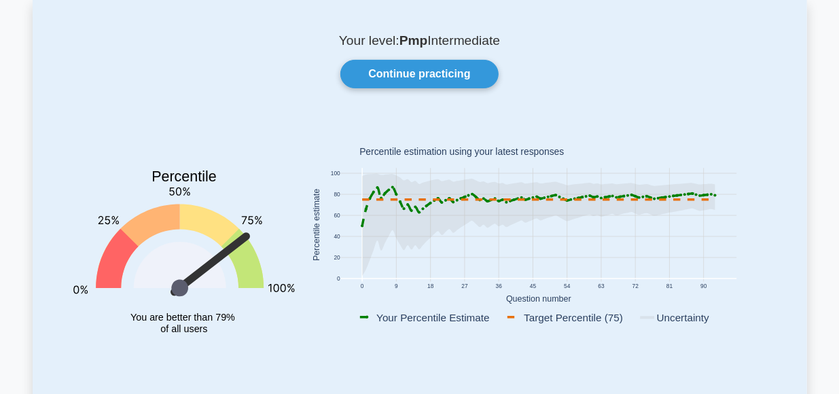
scroll to position [75, 0]
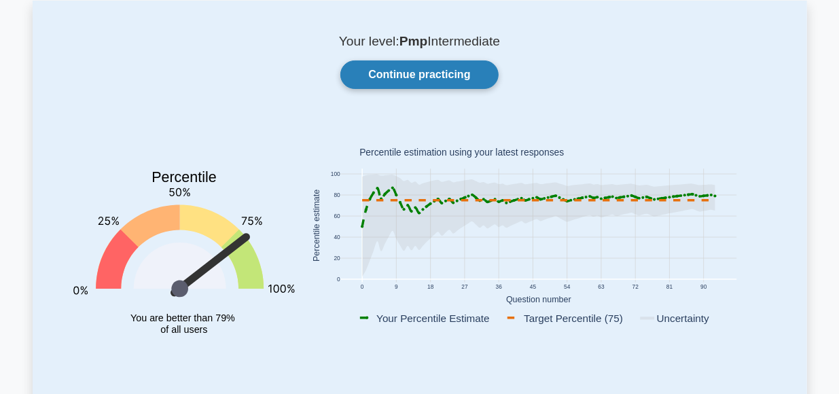
click at [424, 75] on link "Continue practicing" at bounding box center [419, 74] width 158 height 29
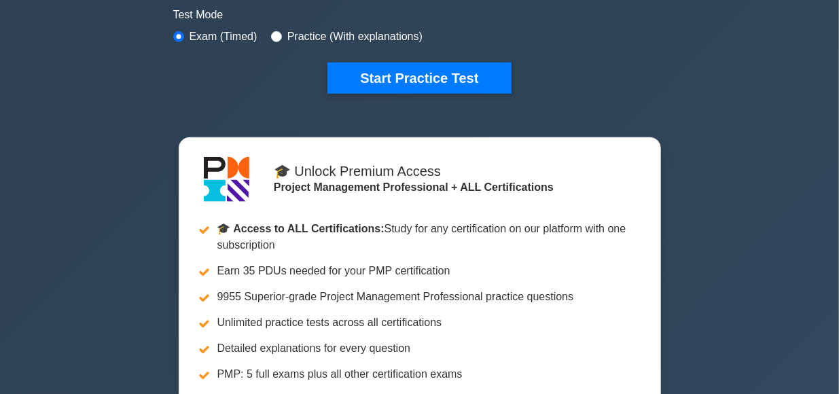
scroll to position [429, 0]
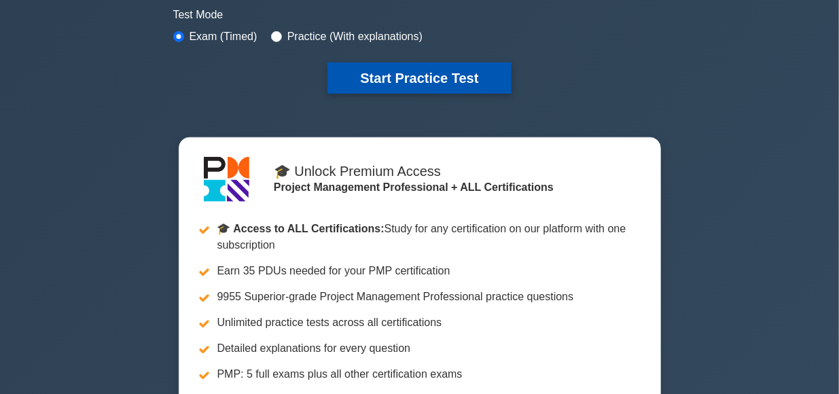
click at [435, 73] on button "Start Practice Test" at bounding box center [419, 78] width 183 height 31
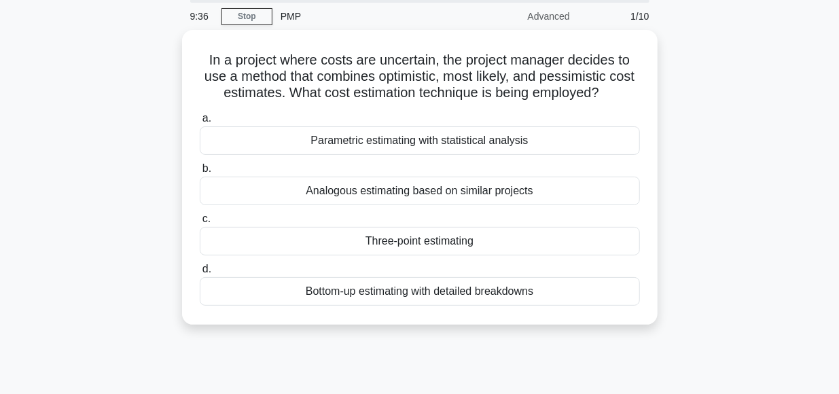
scroll to position [51, 0]
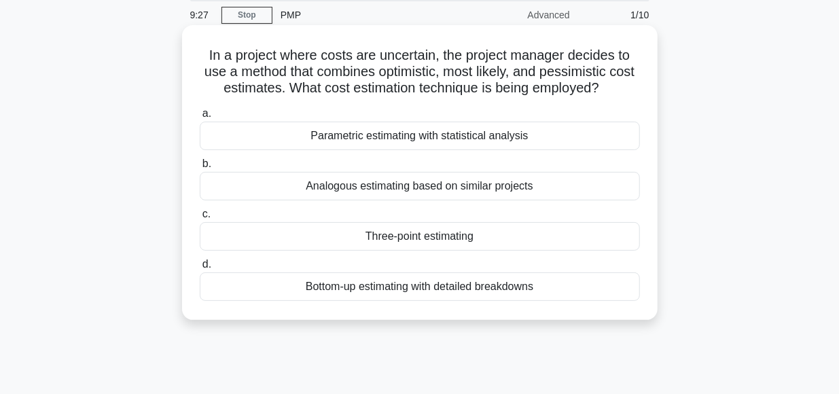
click at [434, 239] on div "Three-point estimating" at bounding box center [420, 236] width 440 height 29
click at [200, 219] on input "c. Three-point estimating" at bounding box center [200, 214] width 0 height 9
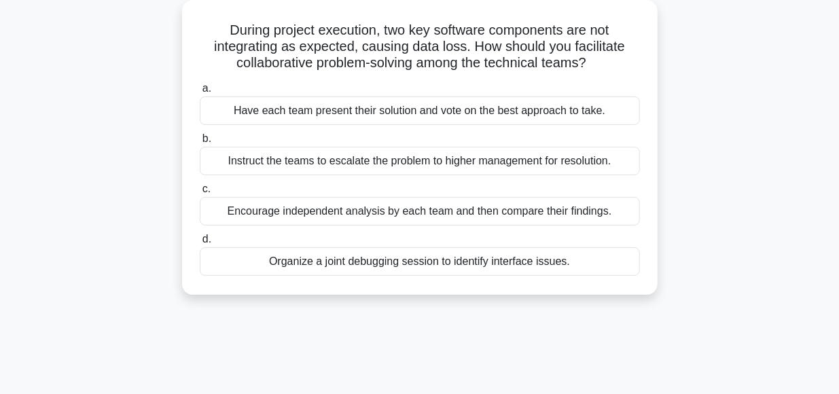
scroll to position [83, 0]
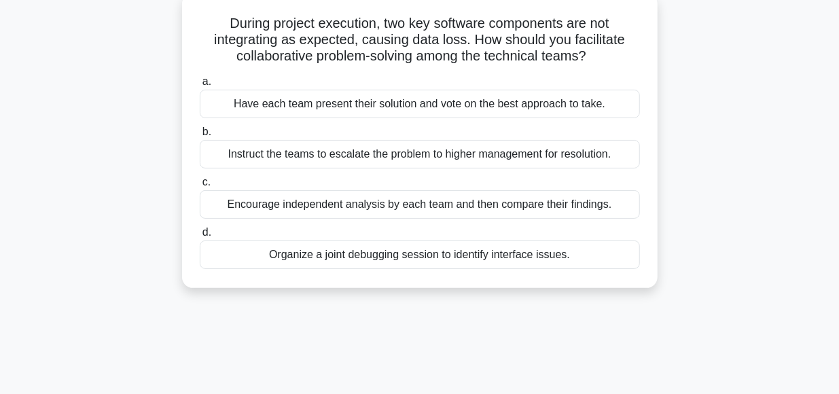
click at [423, 256] on div "Organize a joint debugging session to identify interface issues." at bounding box center [420, 255] width 440 height 29
click at [200, 237] on input "d. Organize a joint debugging session to identify interface issues." at bounding box center [200, 232] width 0 height 9
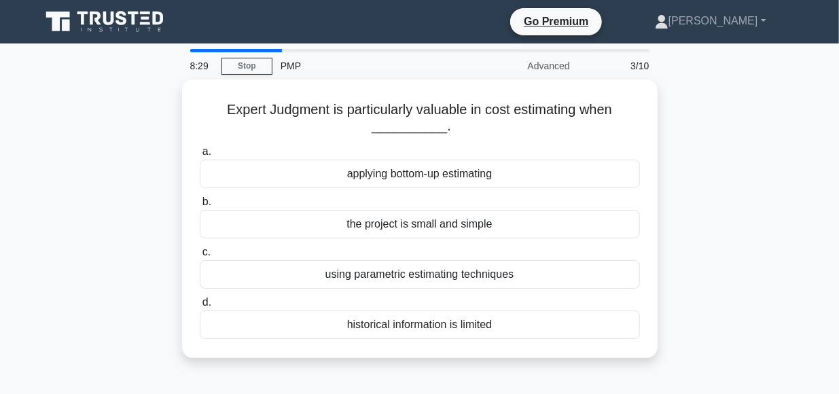
scroll to position [0, 0]
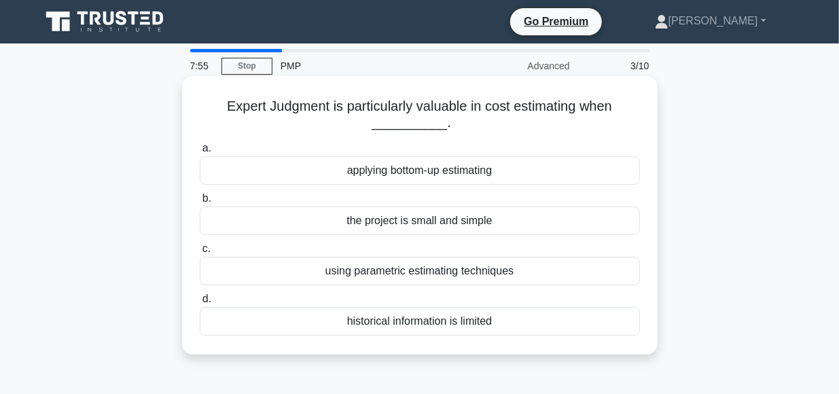
click at [434, 327] on div "historical information is limited" at bounding box center [420, 321] width 440 height 29
click at [200, 304] on input "d. historical information is limited" at bounding box center [200, 299] width 0 height 9
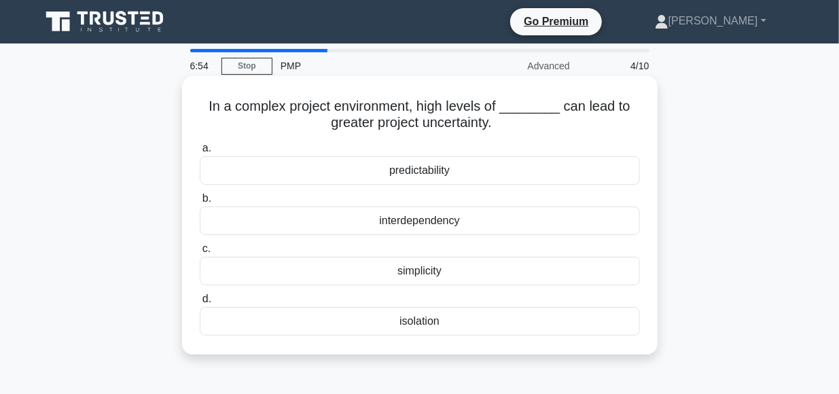
click at [416, 175] on div "predictability" at bounding box center [420, 170] width 440 height 29
click at [200, 153] on input "a. predictability" at bounding box center [200, 148] width 0 height 9
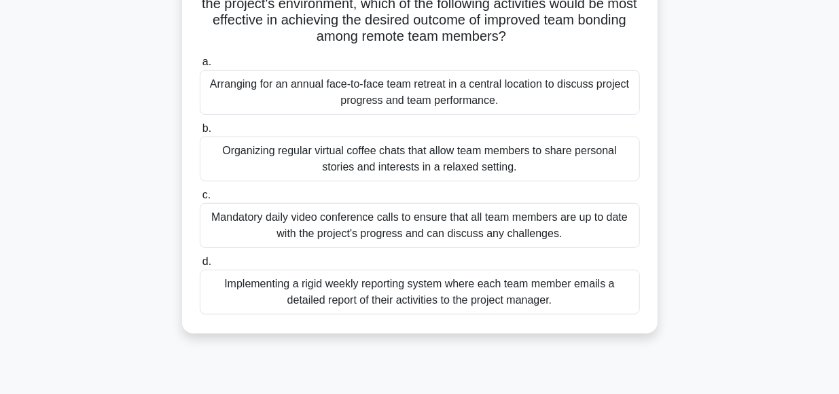
scroll to position [276, 0]
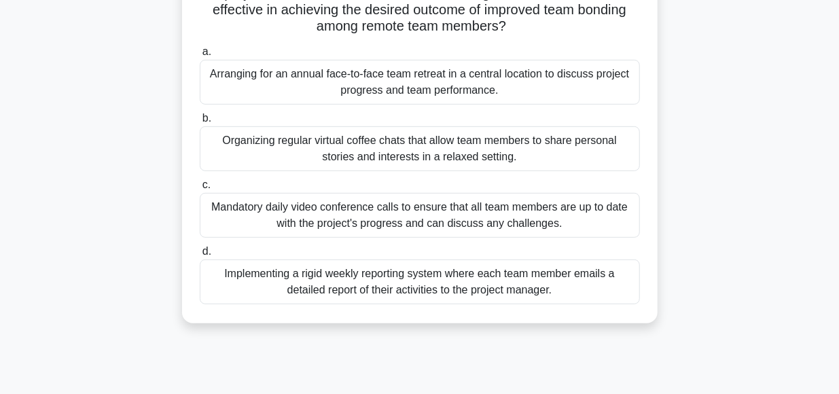
click at [315, 153] on div "Organizing regular virtual coffee chats that allow team members to share person…" at bounding box center [420, 148] width 440 height 45
click at [200, 123] on input "b. Organizing regular virtual coffee chats that allow team members to share per…" at bounding box center [200, 118] width 0 height 9
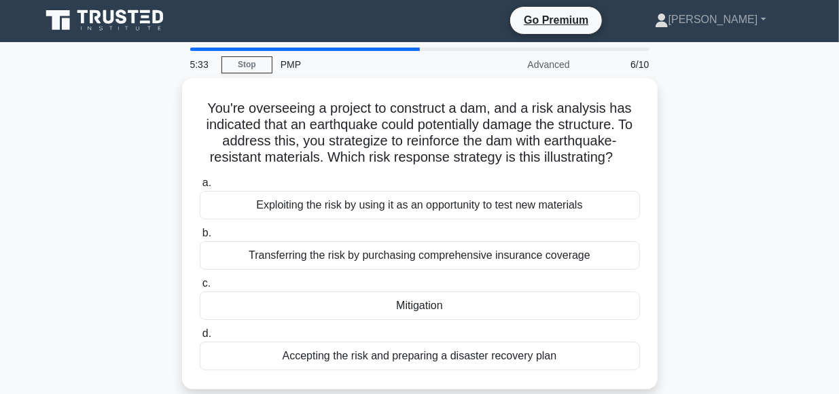
scroll to position [0, 0]
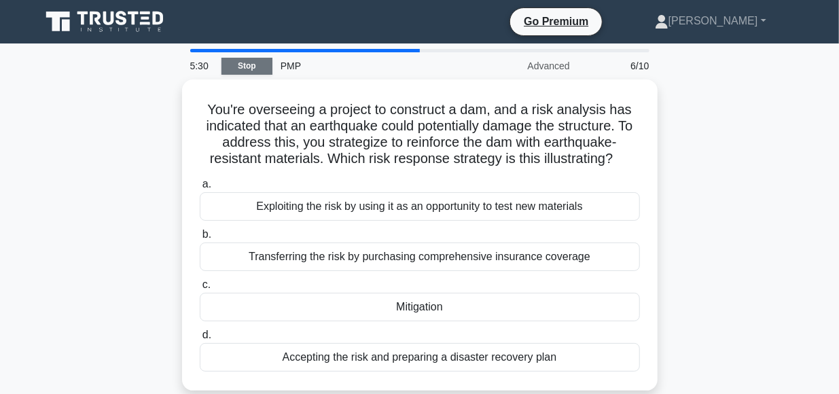
click at [241, 69] on link "Stop" at bounding box center [247, 66] width 51 height 17
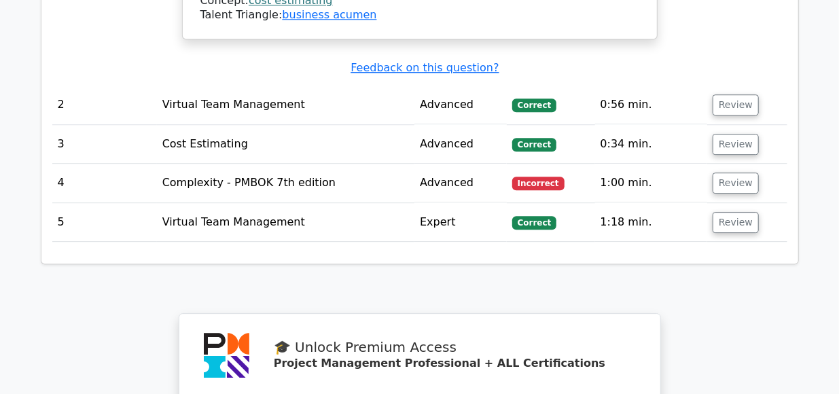
scroll to position [1888, 0]
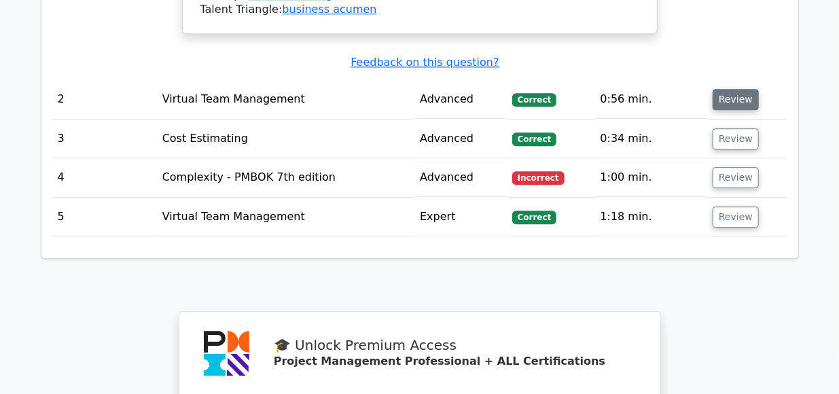
click at [729, 89] on button "Review" at bounding box center [736, 99] width 46 height 21
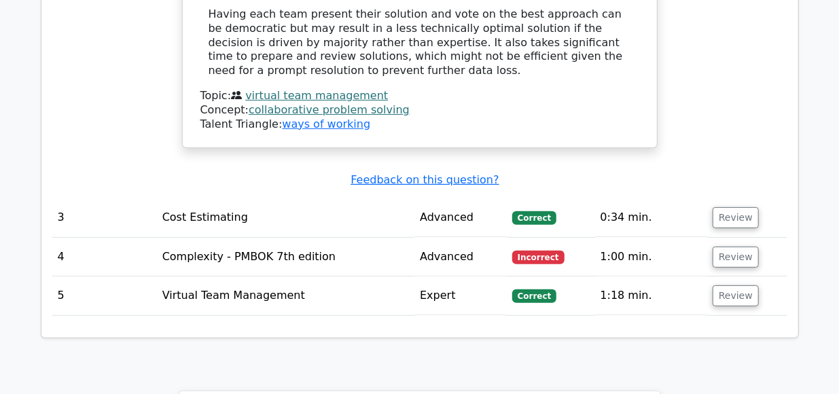
scroll to position [2649, 0]
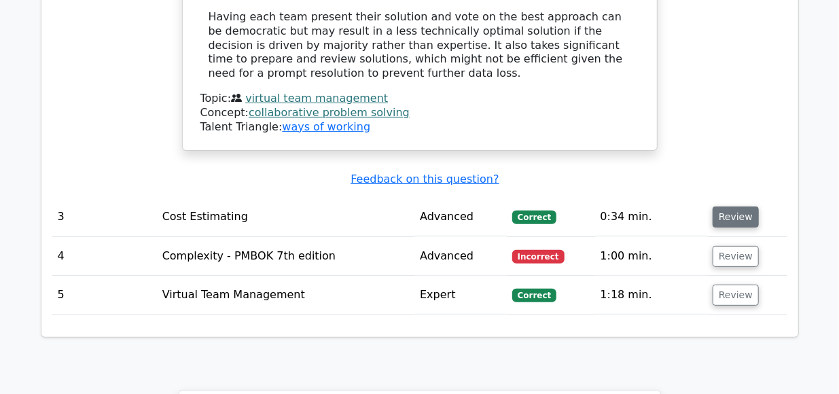
click at [722, 207] on button "Review" at bounding box center [736, 217] width 46 height 21
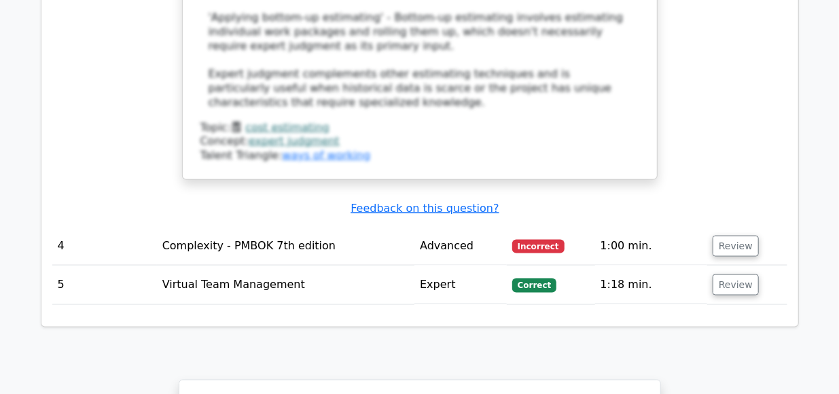
scroll to position [3424, 0]
click at [730, 235] on button "Review" at bounding box center [736, 245] width 46 height 21
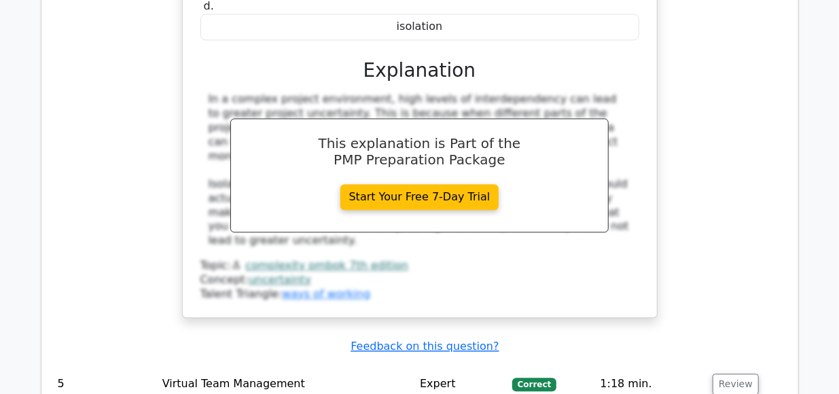
scroll to position [3891, 0]
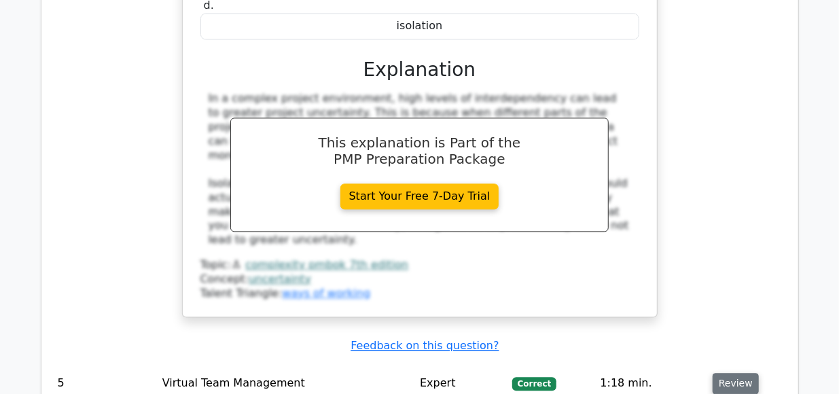
click at [730, 374] on button "Review" at bounding box center [736, 384] width 46 height 21
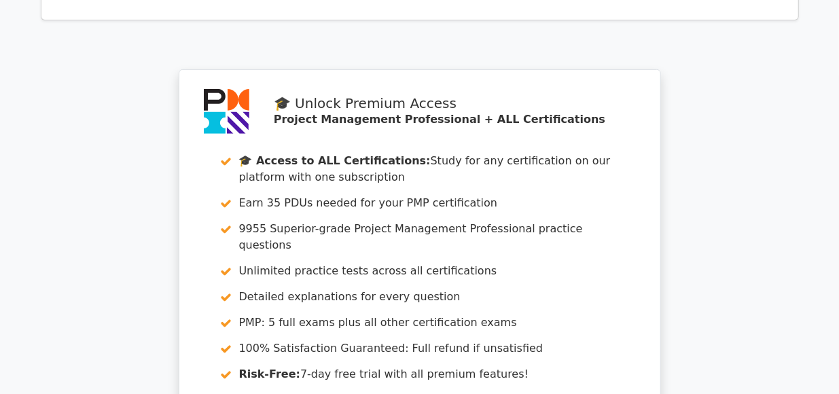
scroll to position [5365, 0]
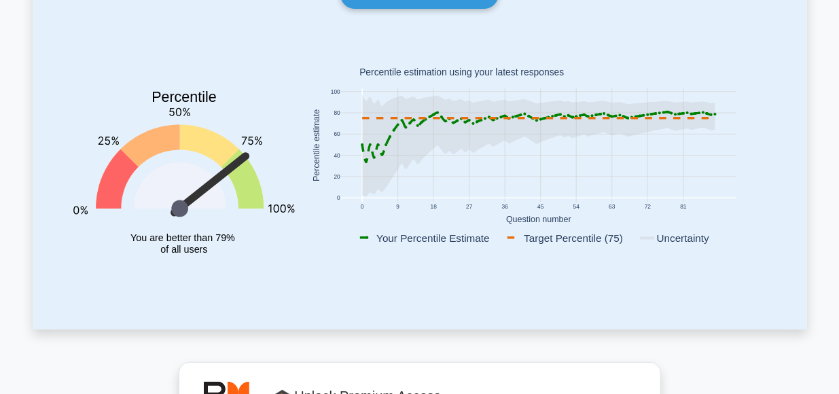
scroll to position [156, 0]
